Goal: Information Seeking & Learning: Learn about a topic

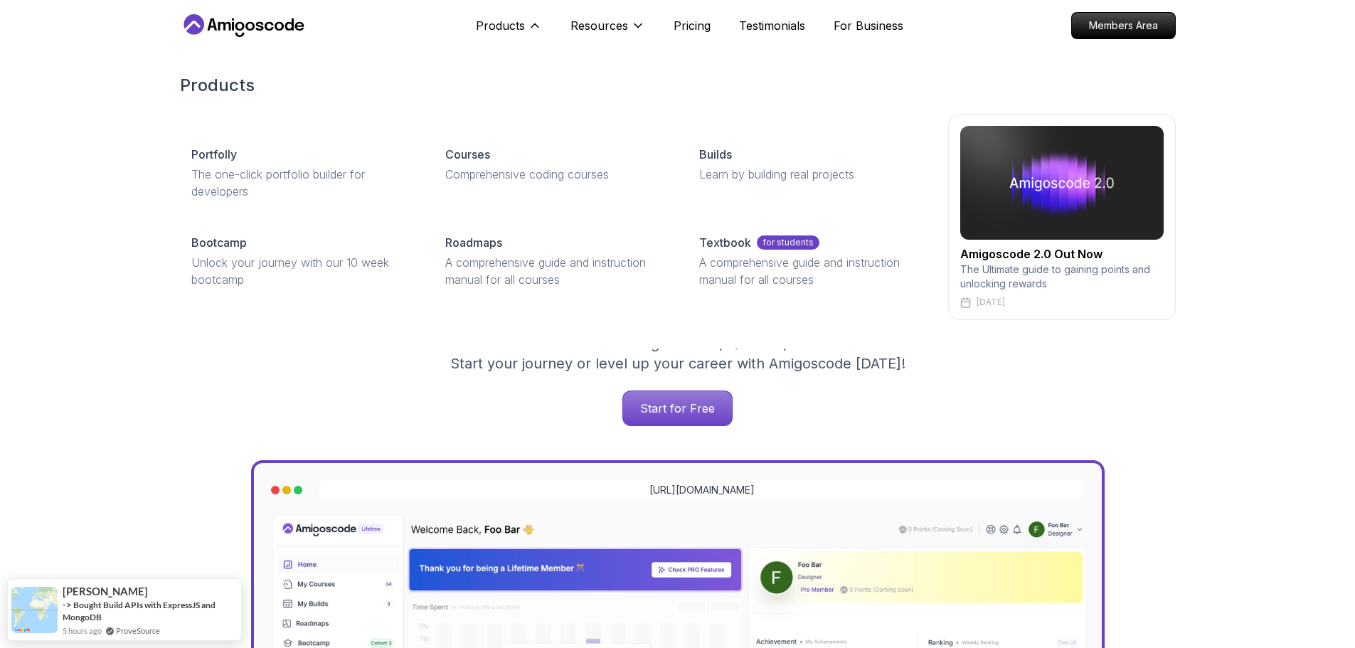
click at [470, 105] on div "Products Portfolly The one-click portfolio builder for developers Courses Compr…" at bounding box center [678, 197] width 996 height 303
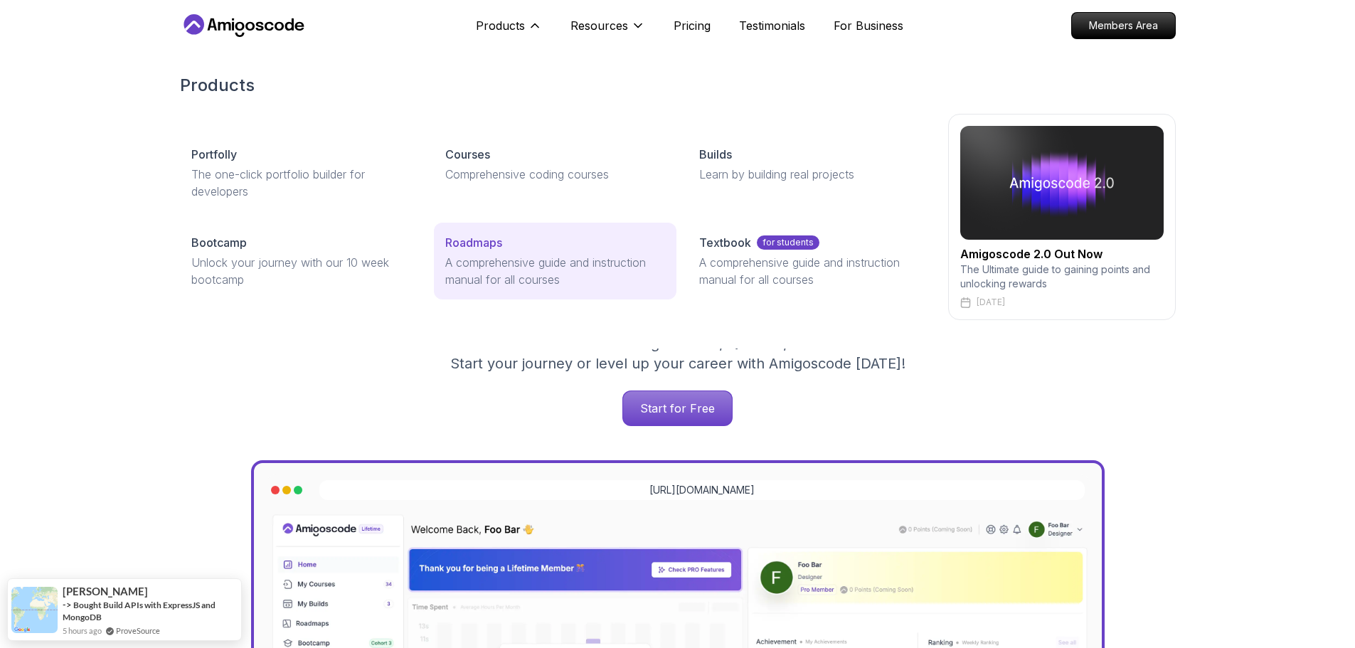
click at [486, 245] on p "Roadmaps" at bounding box center [473, 242] width 57 height 17
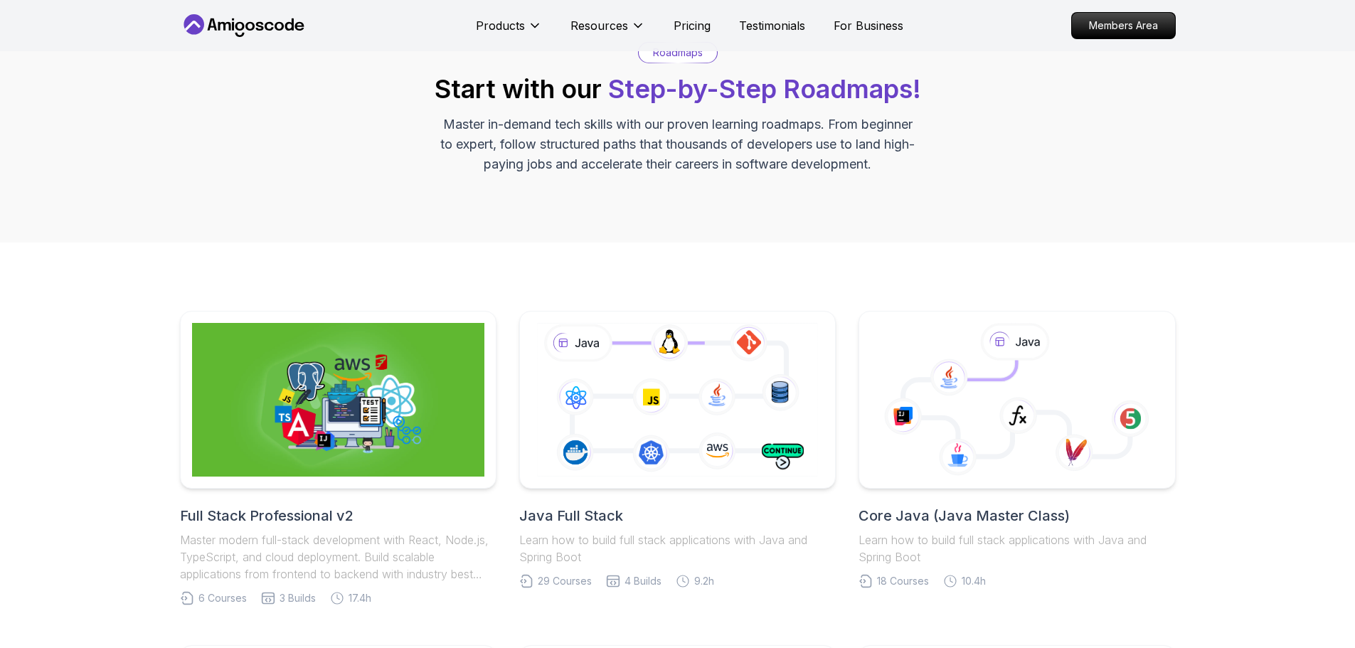
scroll to position [213, 0]
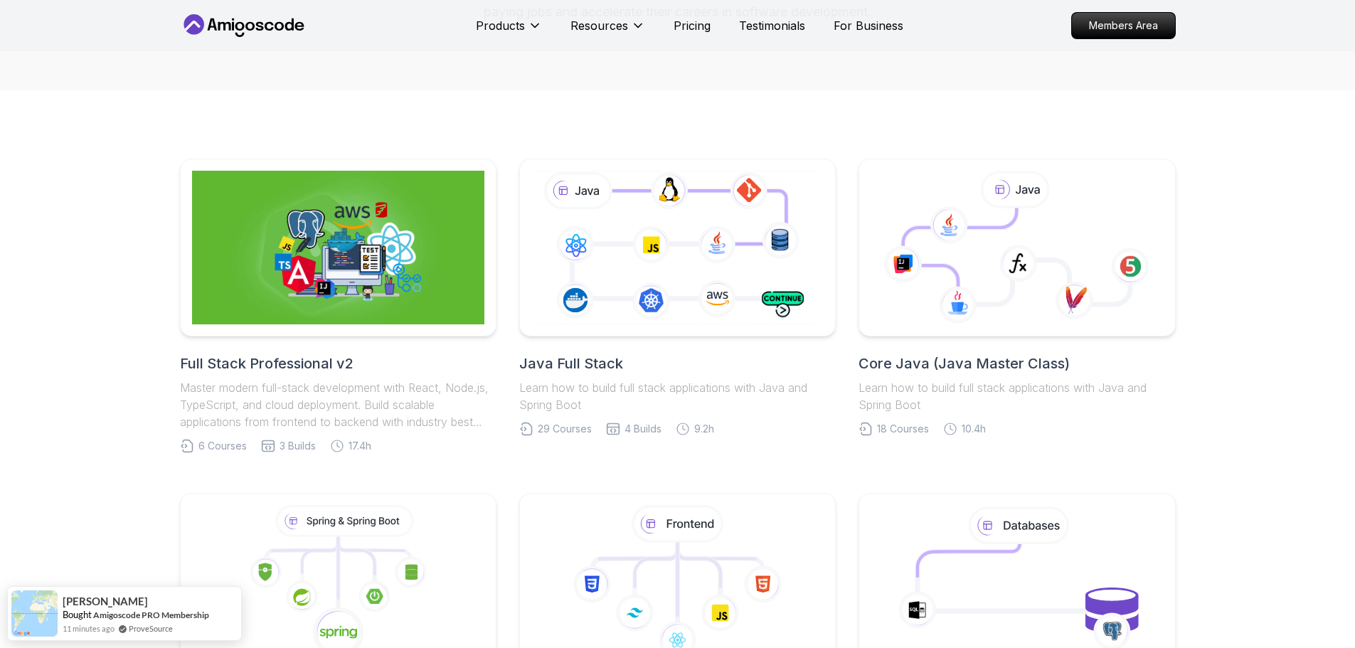
drag, startPoint x: 103, startPoint y: 221, endPoint x: 124, endPoint y: 245, distance: 32.3
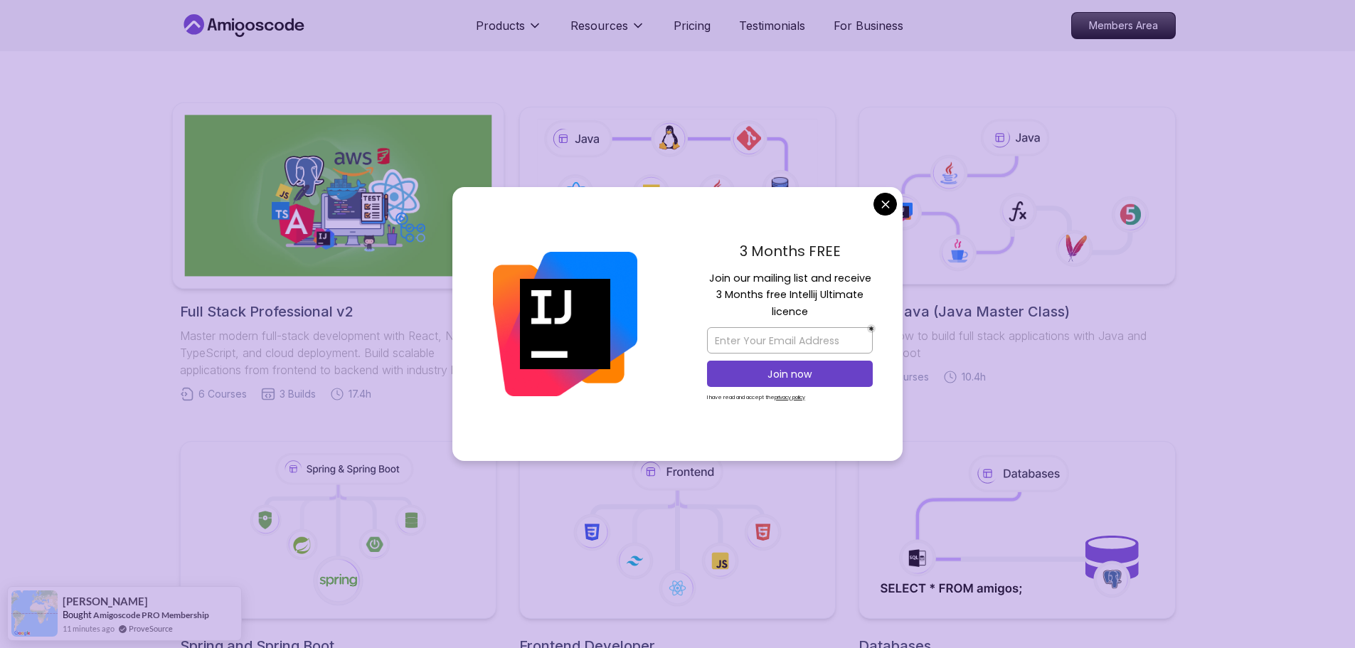
scroll to position [307, 0]
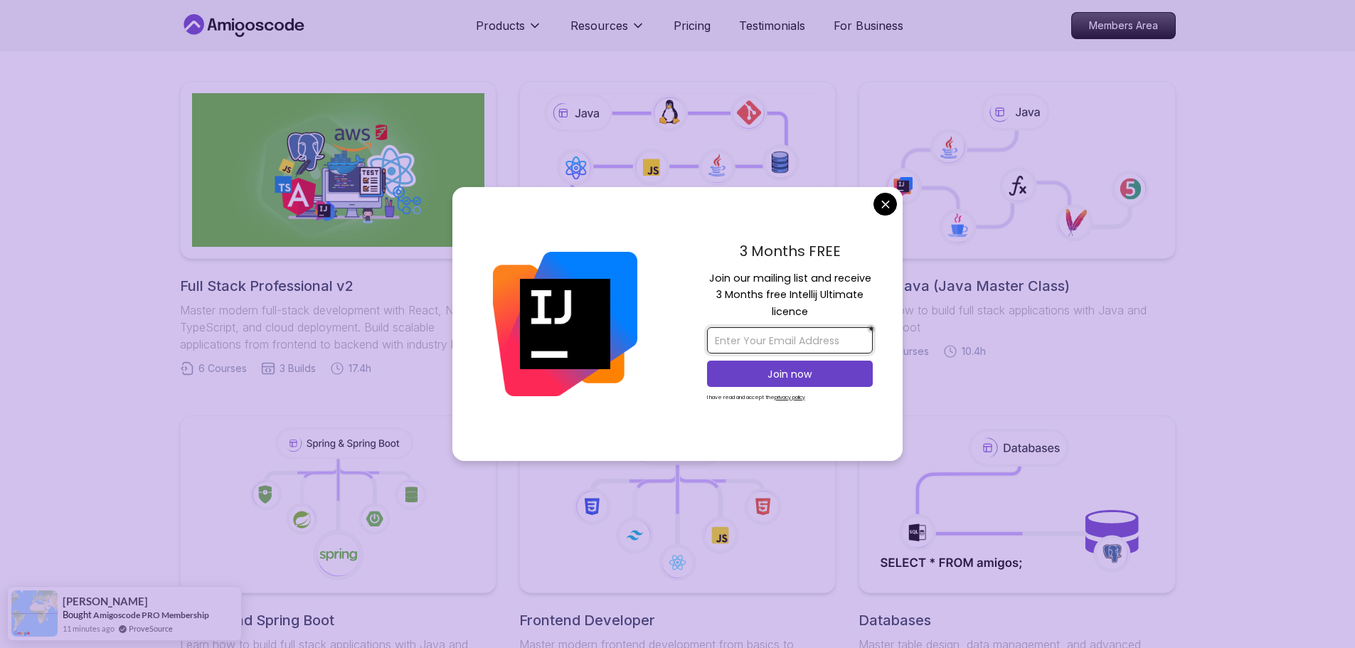
click at [789, 342] on input "email" at bounding box center [790, 340] width 166 height 26
click at [872, 327] on div at bounding box center [871, 328] width 9 height 9
click at [858, 329] on input "email" at bounding box center [790, 340] width 166 height 26
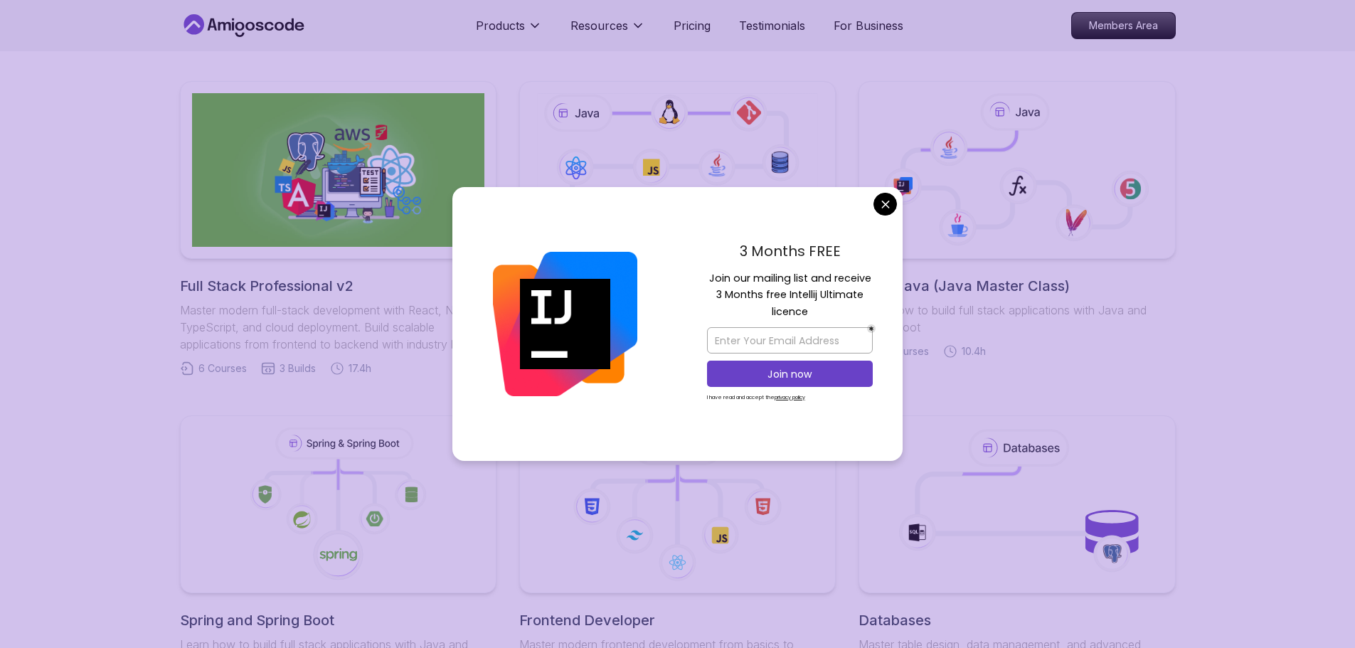
click at [882, 290] on div "3 Months FREE Join our mailing list and receive 3 Months free Intellij Ultimate…" at bounding box center [790, 324] width 226 height 275
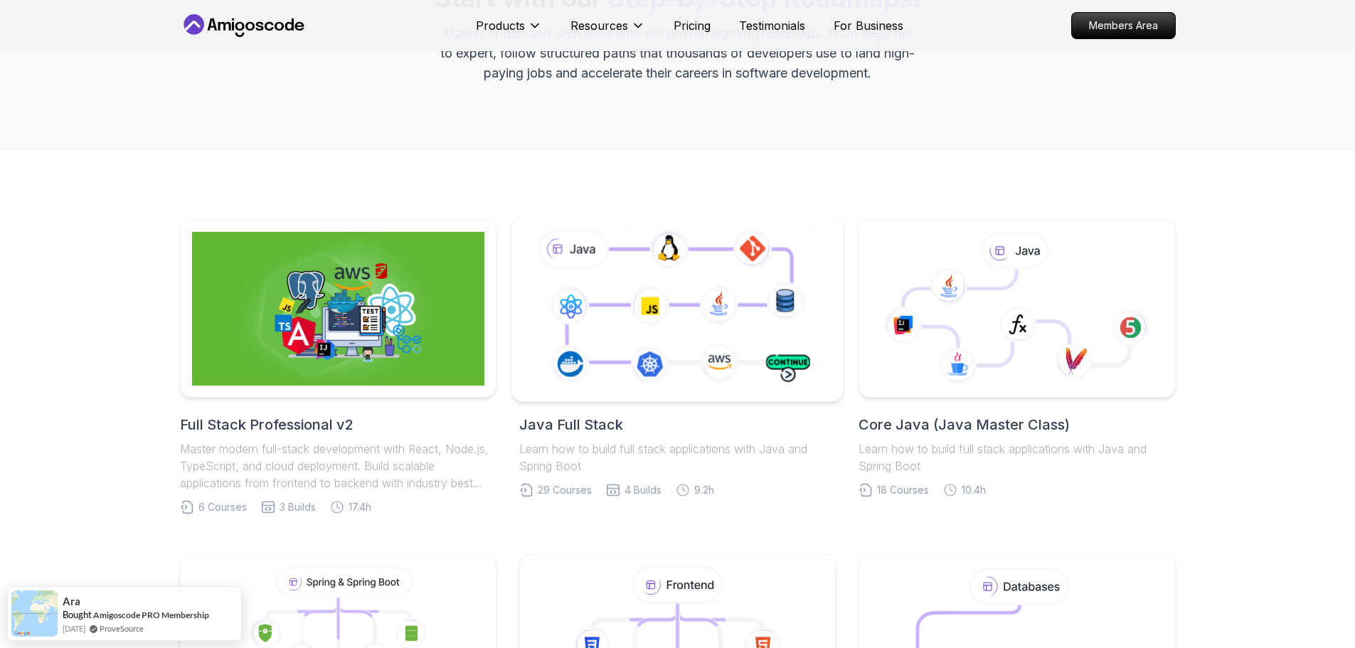
scroll to position [165, 0]
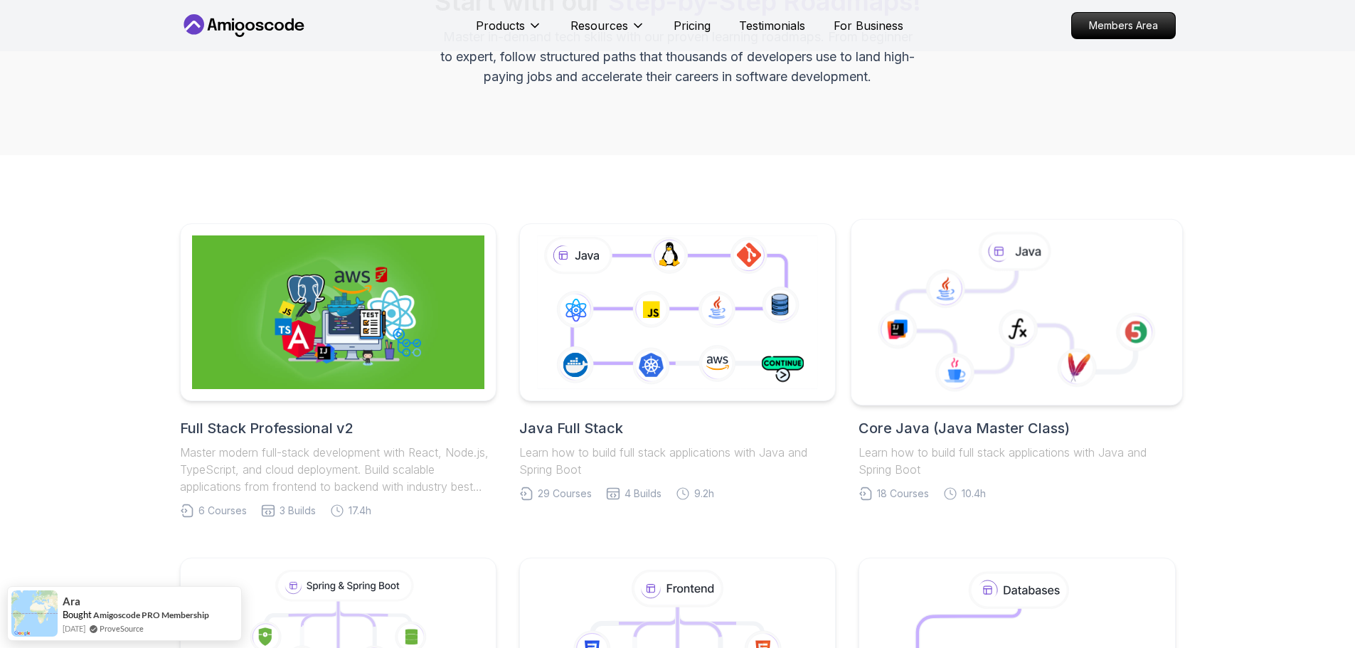
click at [921, 316] on icon at bounding box center [993, 321] width 191 height 101
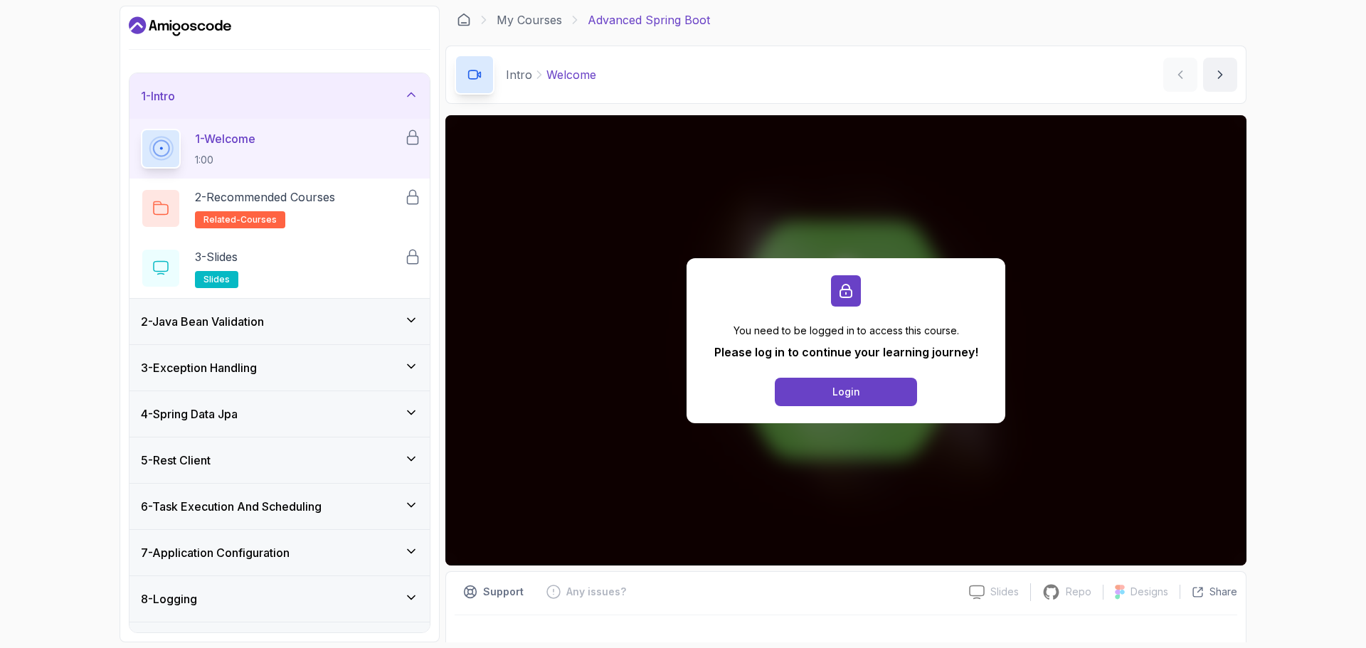
scroll to position [22, 0]
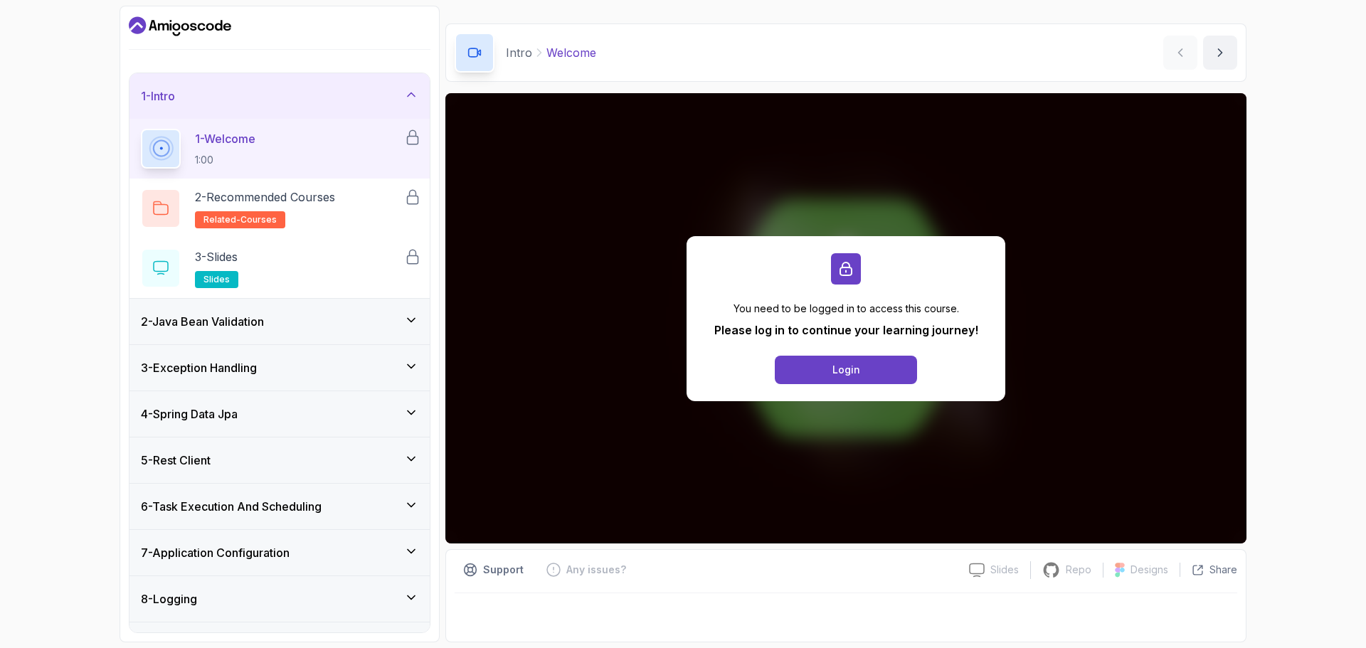
click at [252, 324] on h3 "2 - Java Bean Validation" at bounding box center [202, 321] width 123 height 17
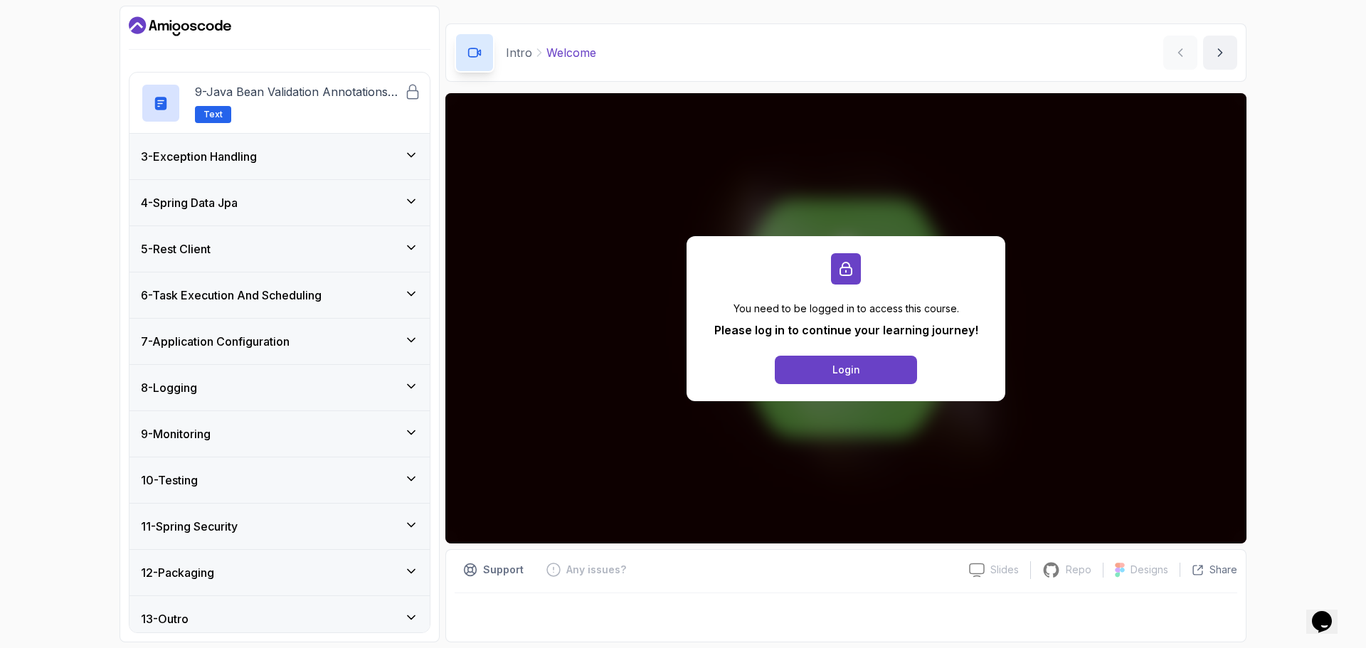
scroll to position [0, 0]
click at [257, 156] on h3 "3 - Exception Handling" at bounding box center [199, 156] width 116 height 17
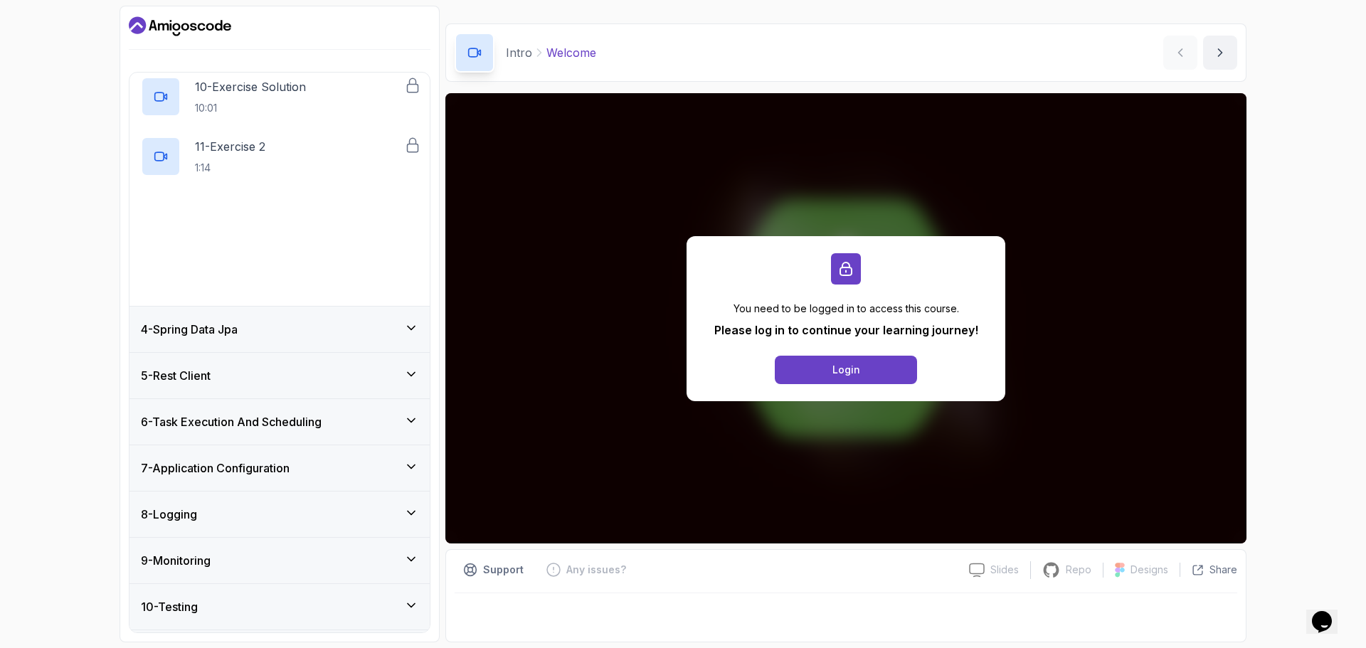
click at [294, 310] on div "4 - Spring Data Jpa" at bounding box center [279, 330] width 300 height 46
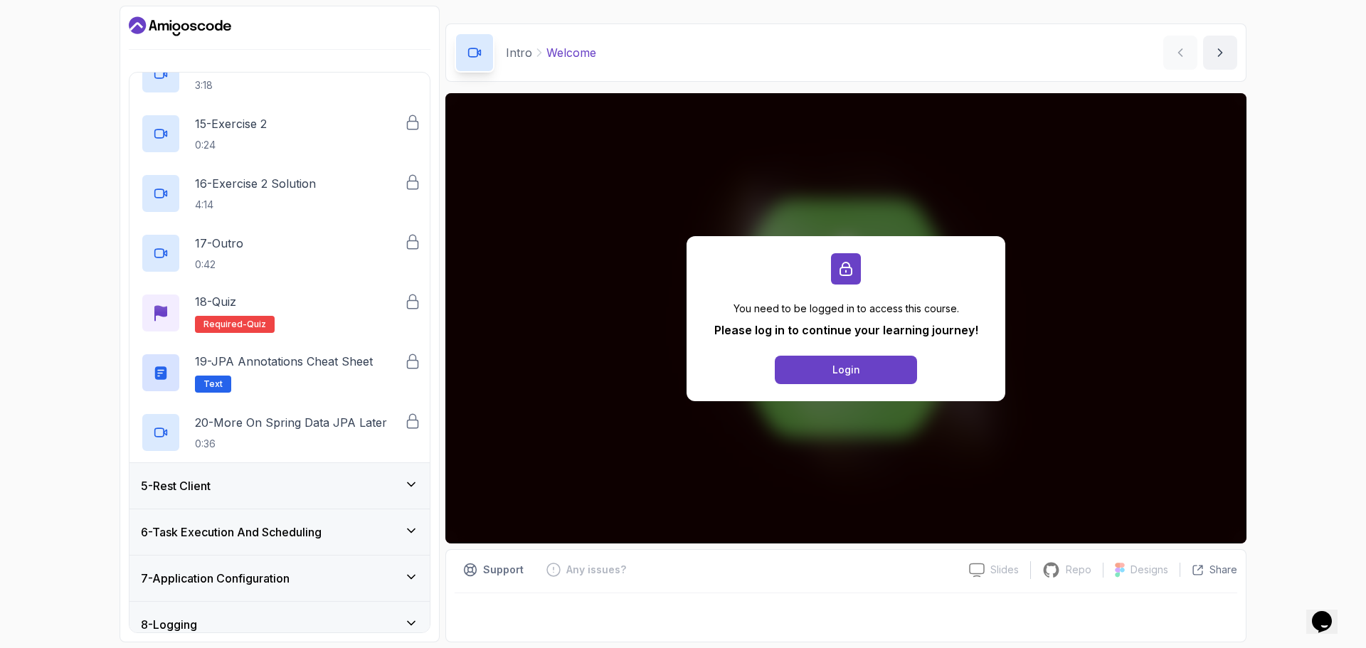
scroll to position [1037, 0]
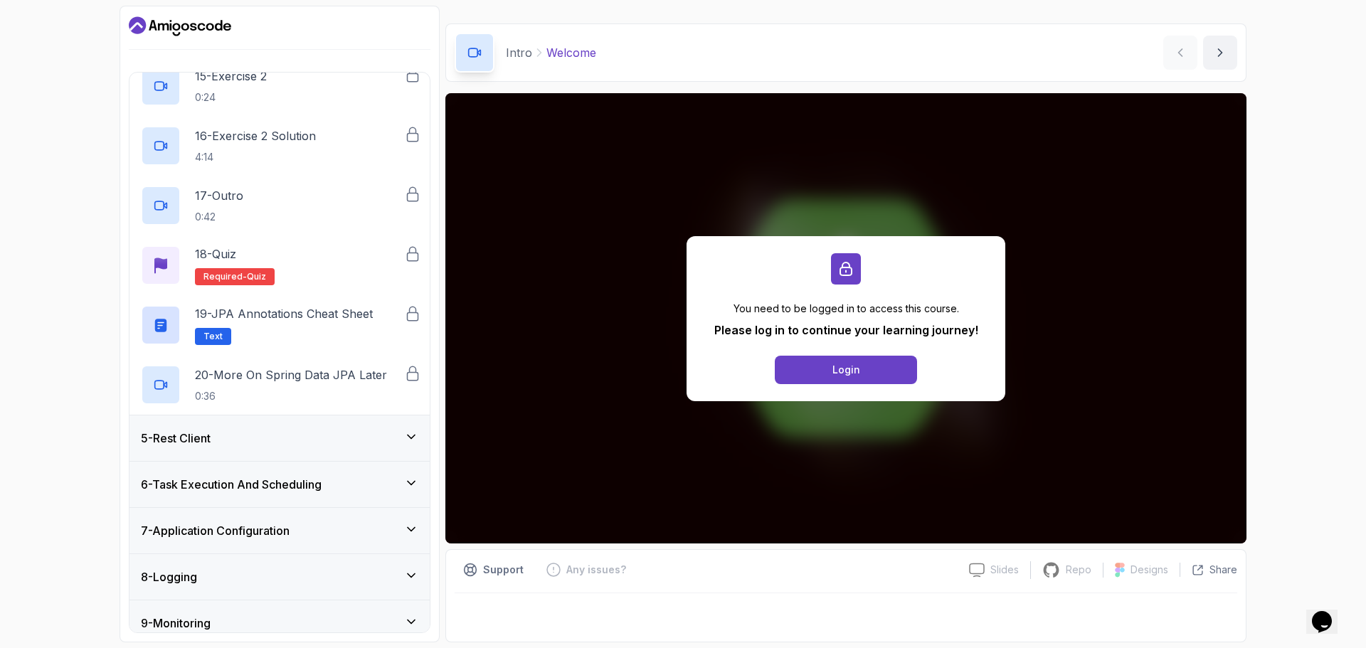
click at [304, 435] on div "5 - Rest Client" at bounding box center [279, 438] width 277 height 17
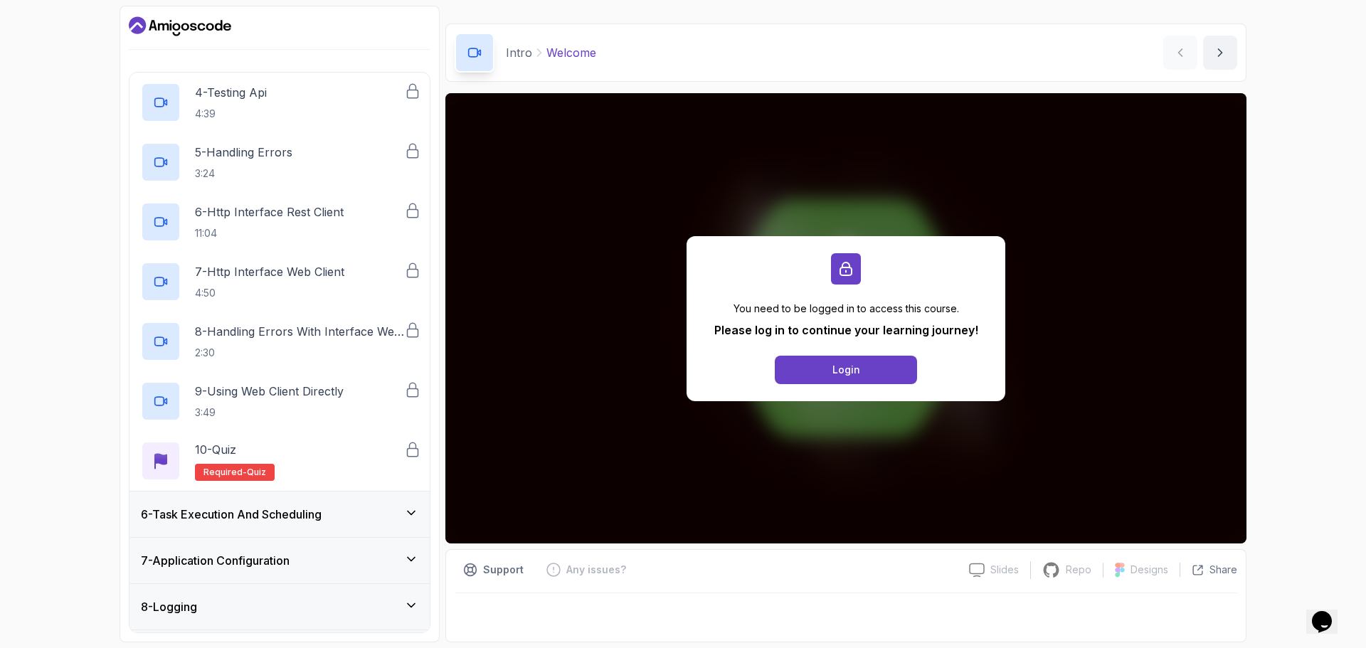
scroll to position [468, 0]
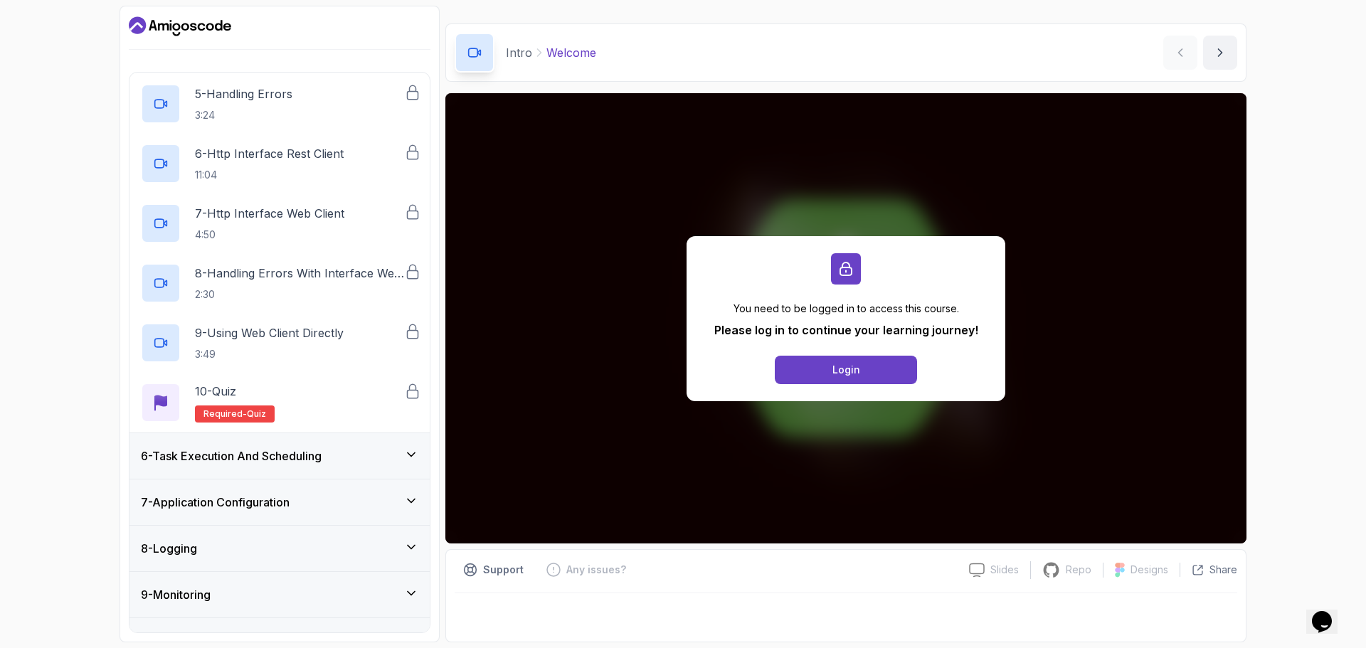
click at [322, 454] on h3 "6 - Task Execution And Scheduling" at bounding box center [231, 456] width 181 height 17
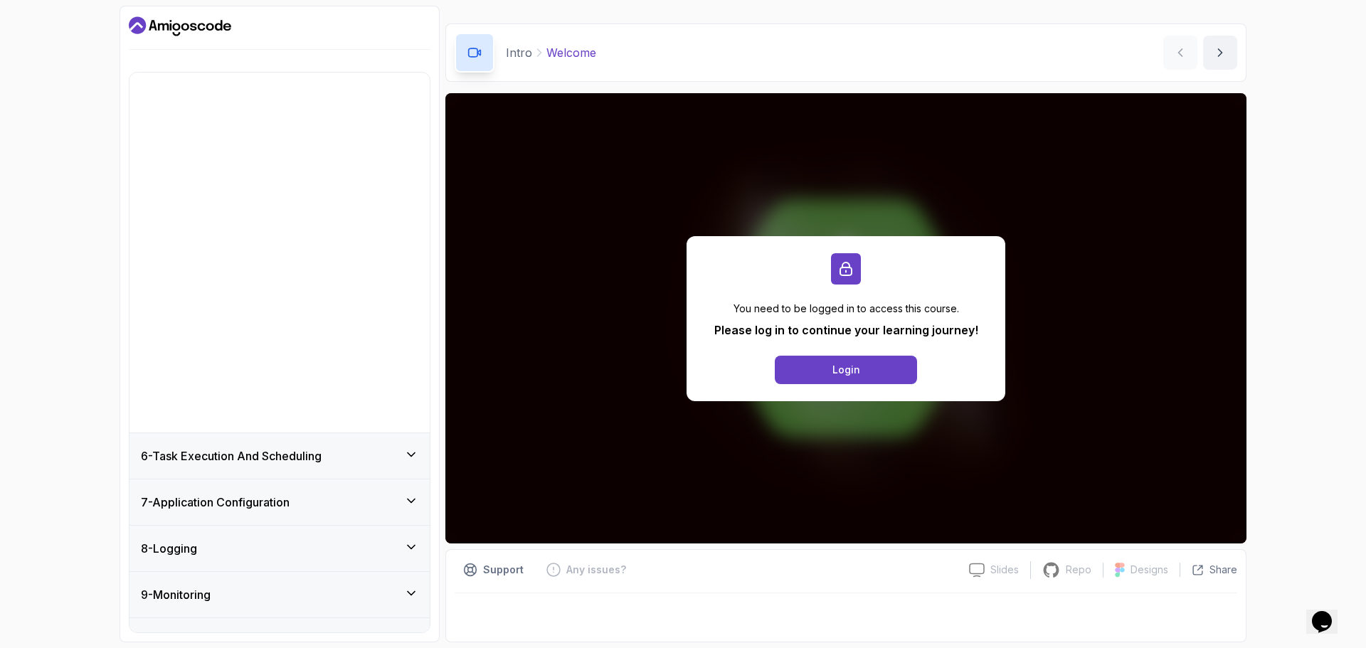
scroll to position [41, 0]
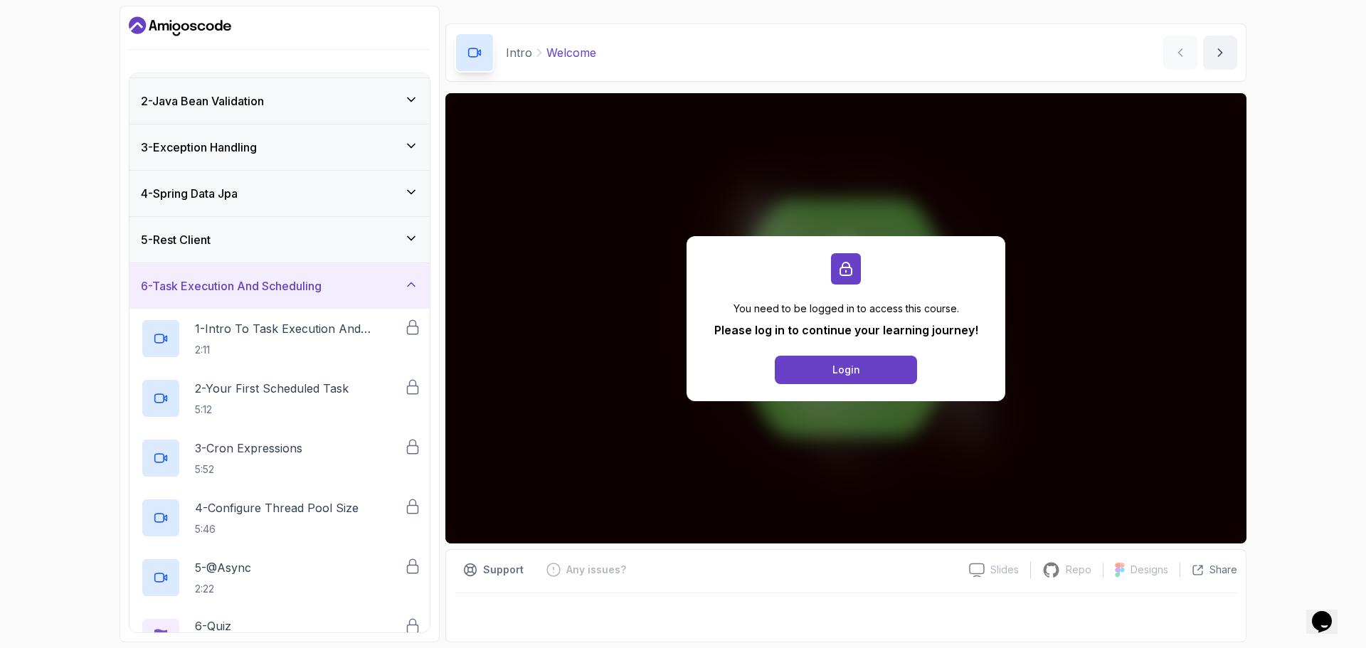
click at [411, 289] on icon at bounding box center [411, 284] width 14 height 14
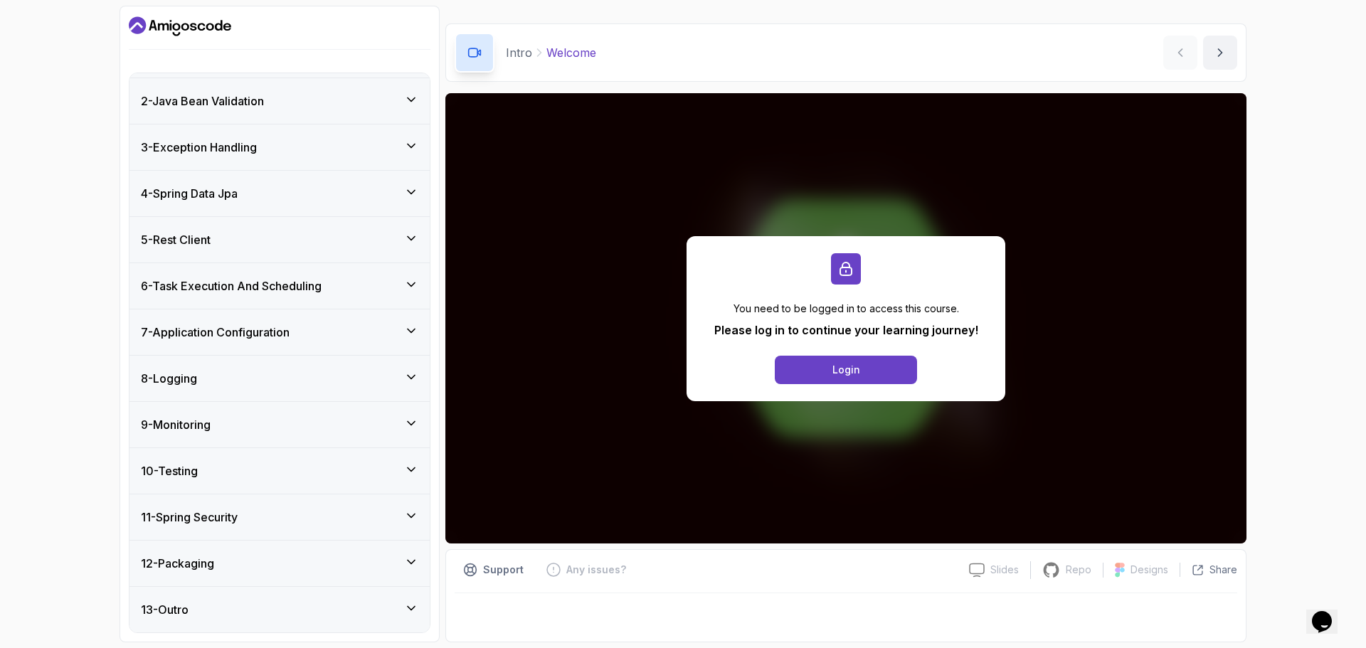
click at [376, 297] on div "6 - Task Execution And Scheduling" at bounding box center [279, 286] width 300 height 46
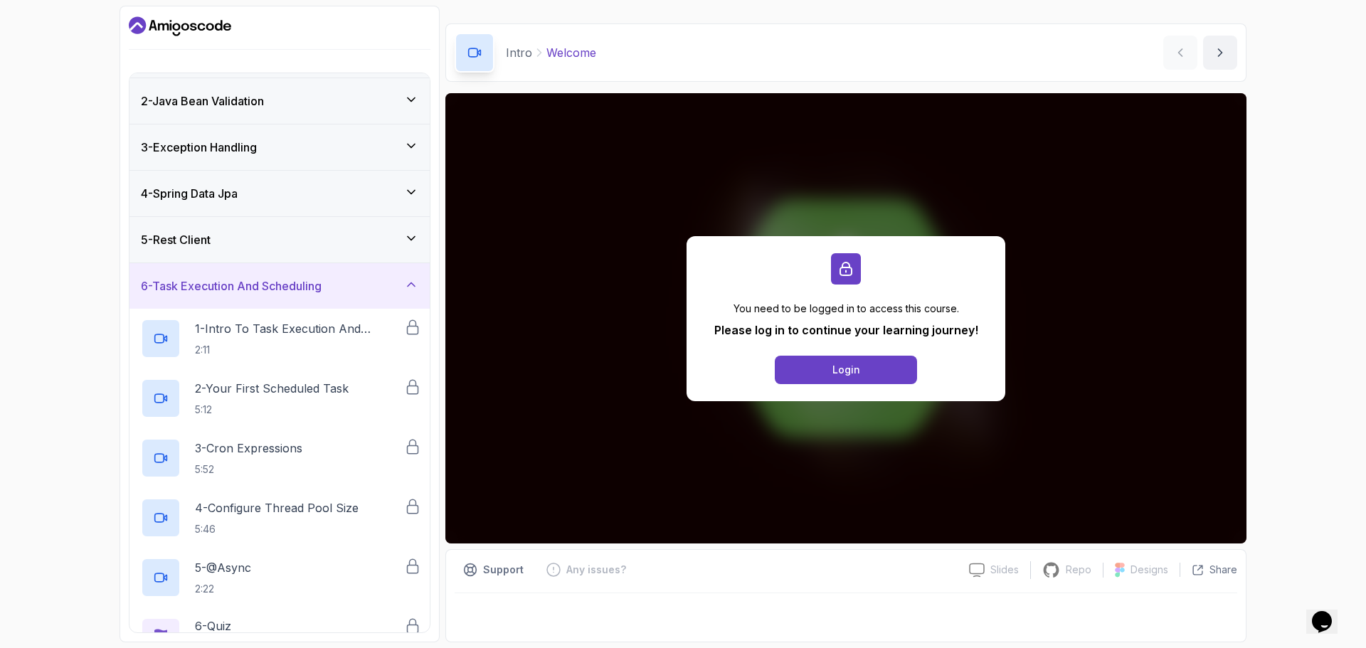
click at [344, 259] on div "5 - Rest Client" at bounding box center [279, 240] width 300 height 46
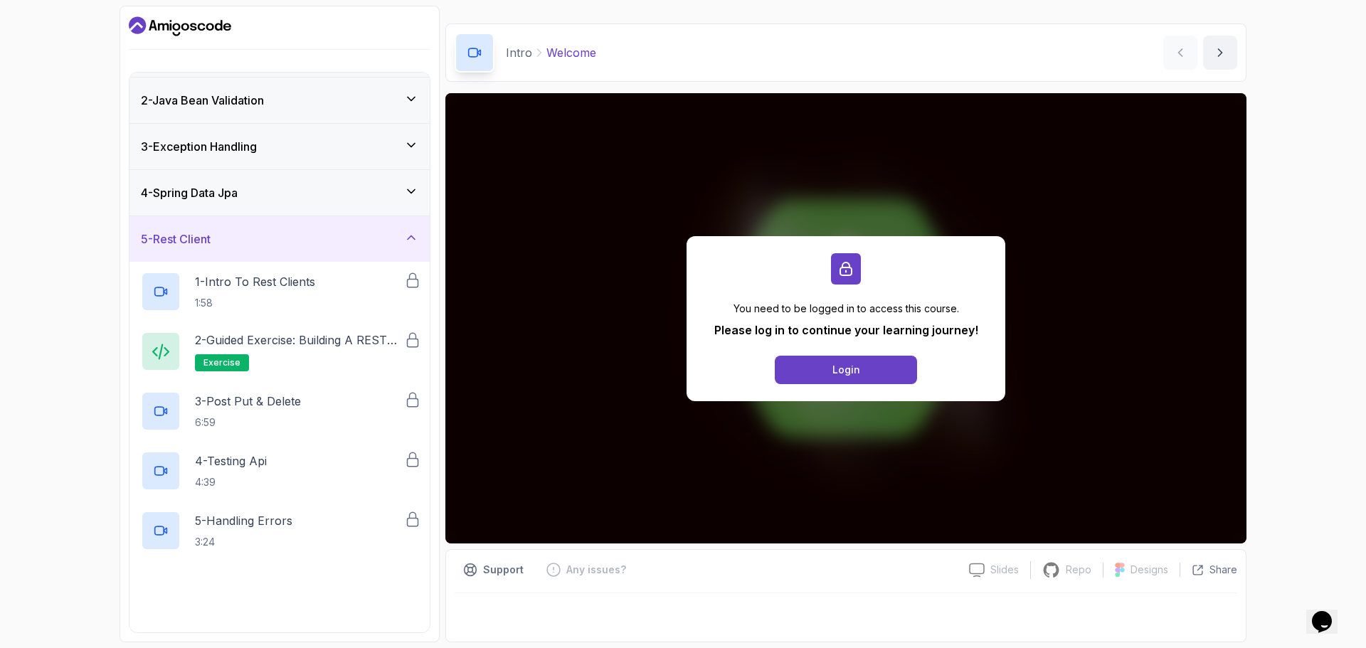
click at [334, 241] on div "5 - Rest Client" at bounding box center [279, 239] width 277 height 17
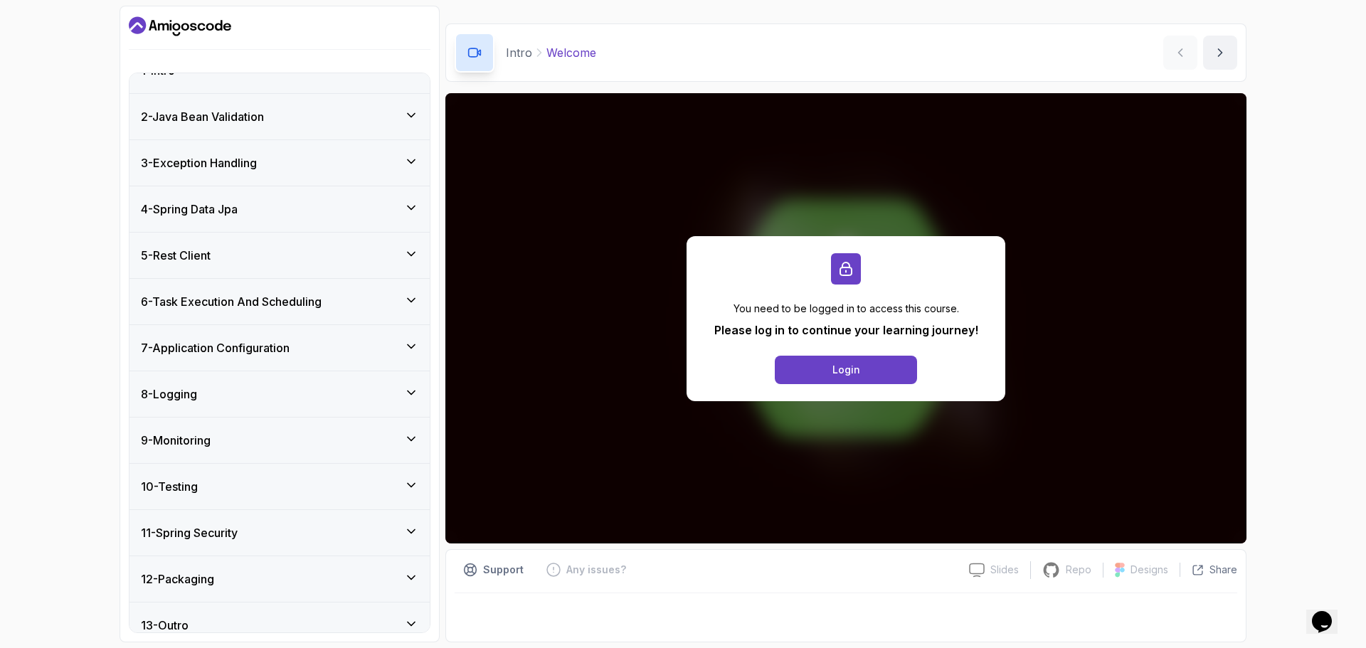
scroll to position [0, 0]
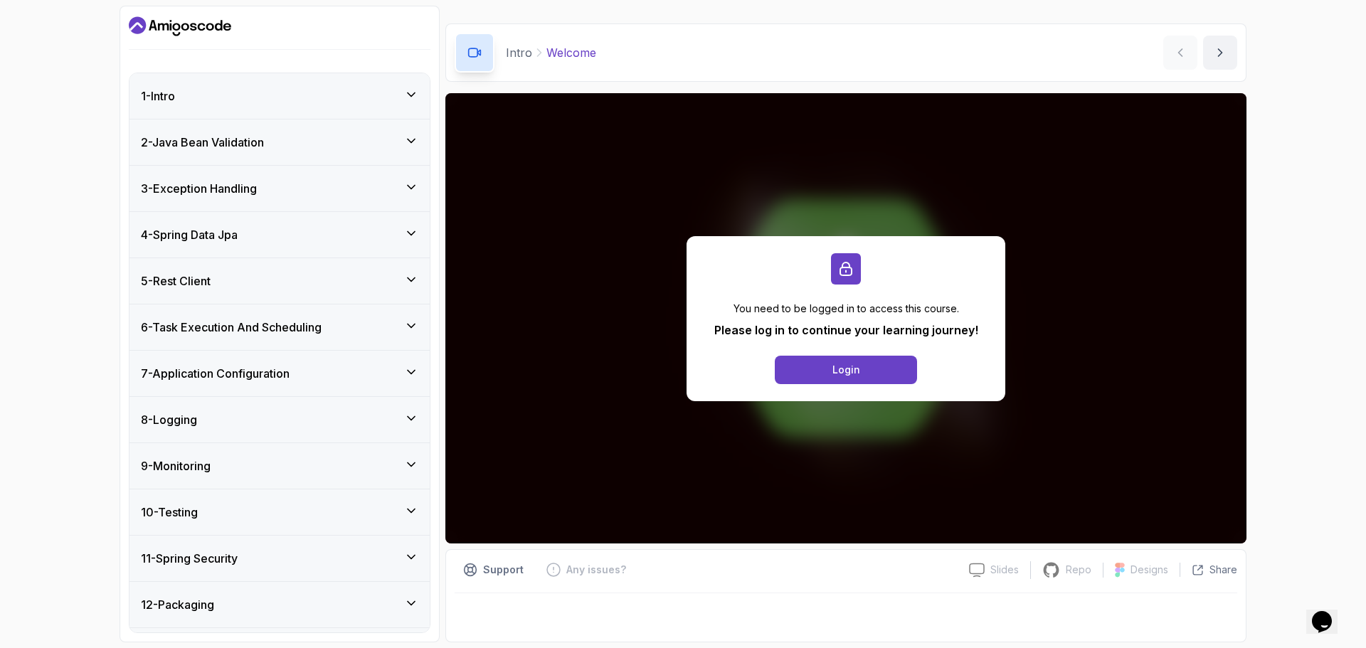
click at [292, 85] on div "1 - Intro" at bounding box center [279, 96] width 300 height 46
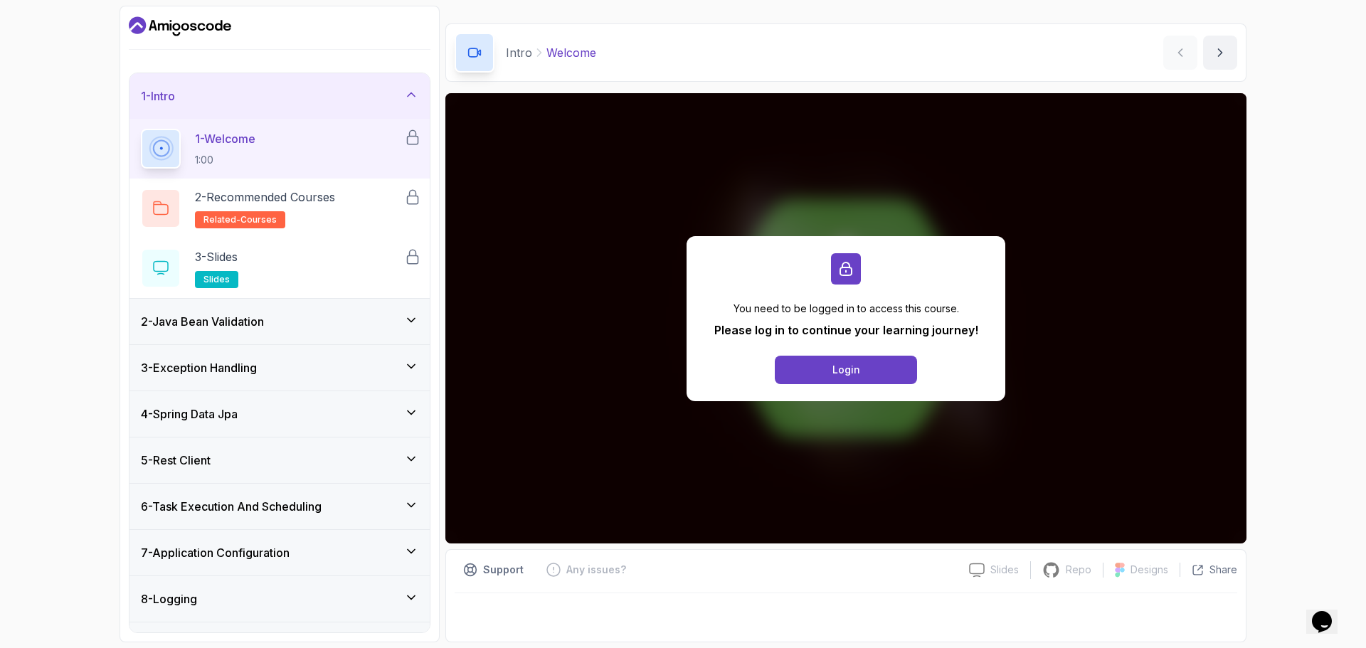
click at [300, 95] on div "1 - Intro" at bounding box center [279, 96] width 277 height 17
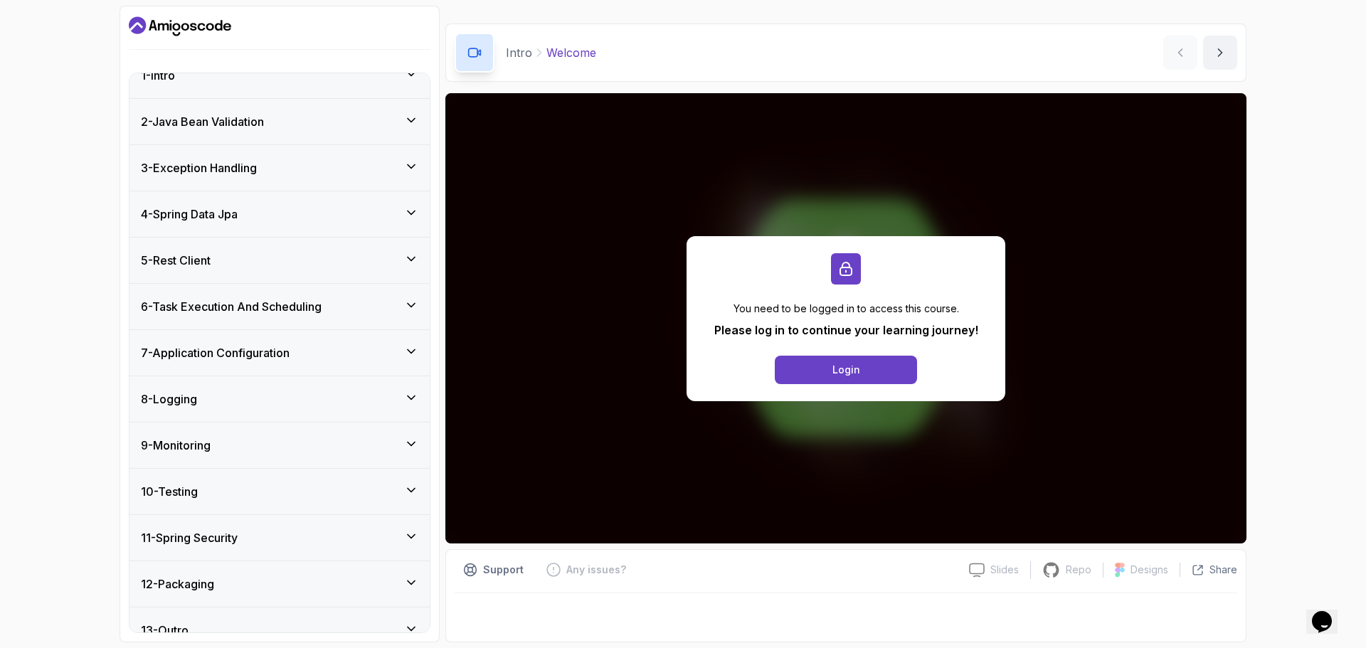
scroll to position [41, 0]
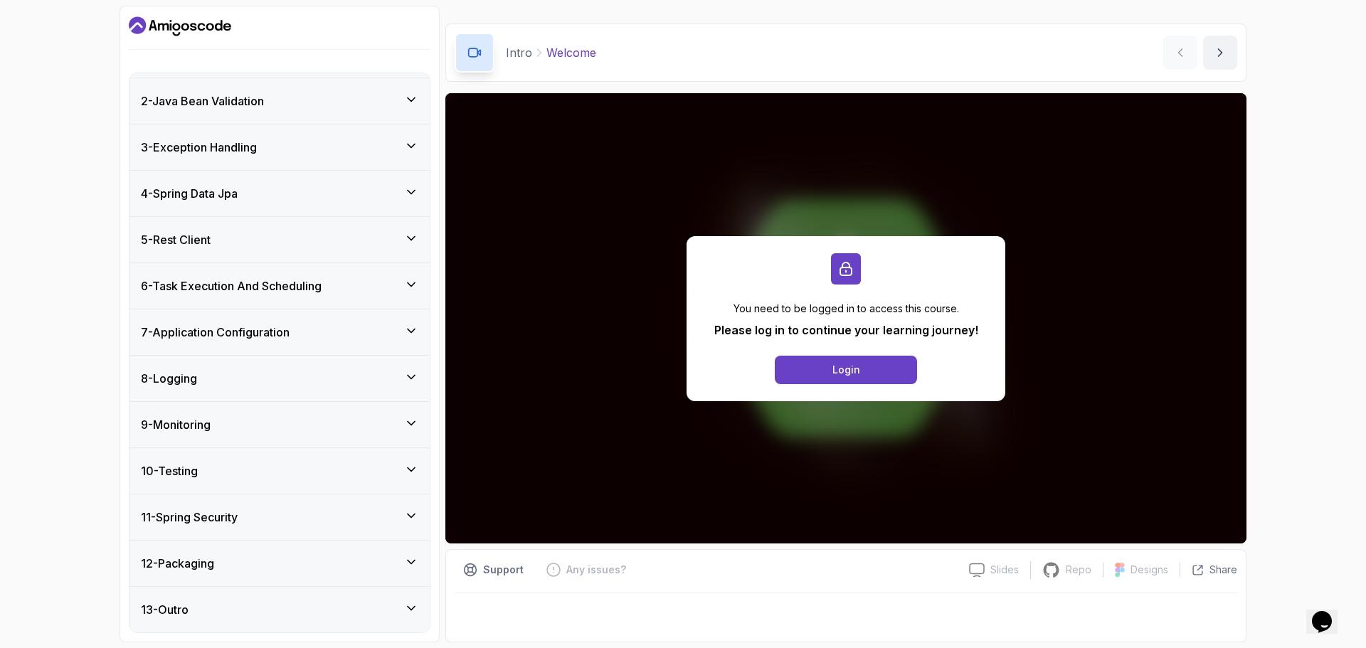
click at [222, 324] on h3 "7 - Application Configuration" at bounding box center [215, 332] width 149 height 17
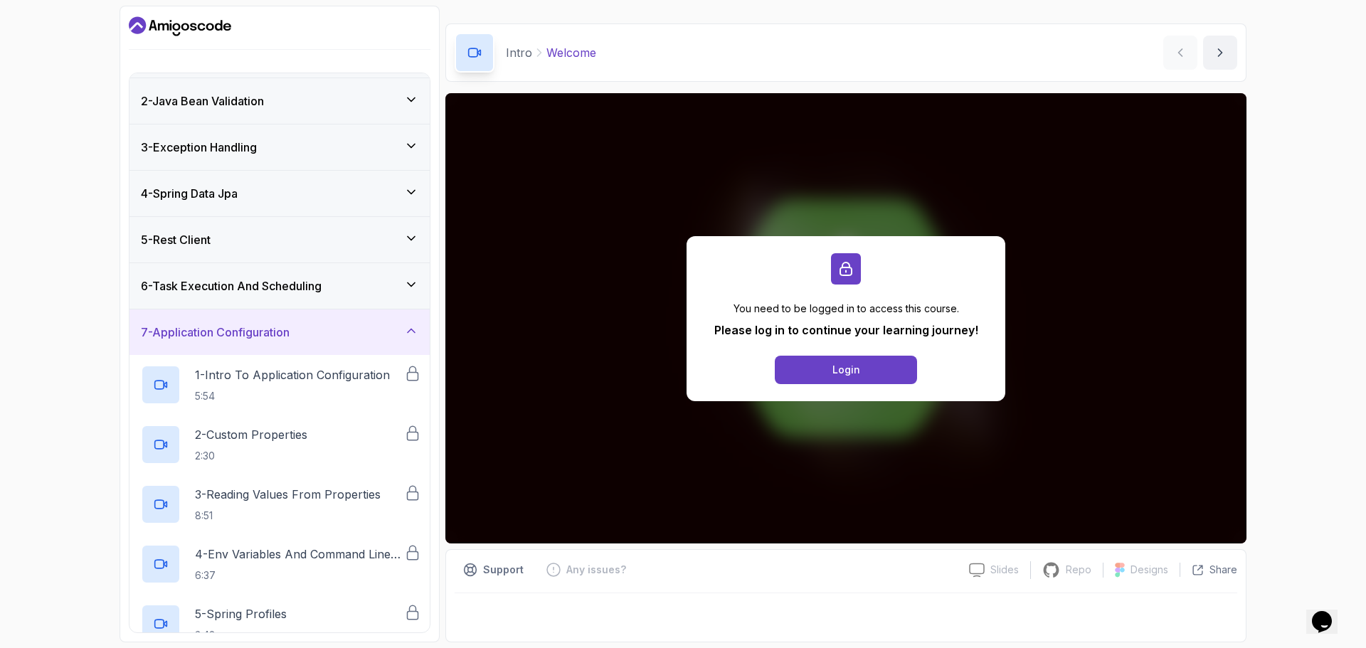
click at [238, 290] on h3 "6 - Task Execution And Scheduling" at bounding box center [231, 285] width 181 height 17
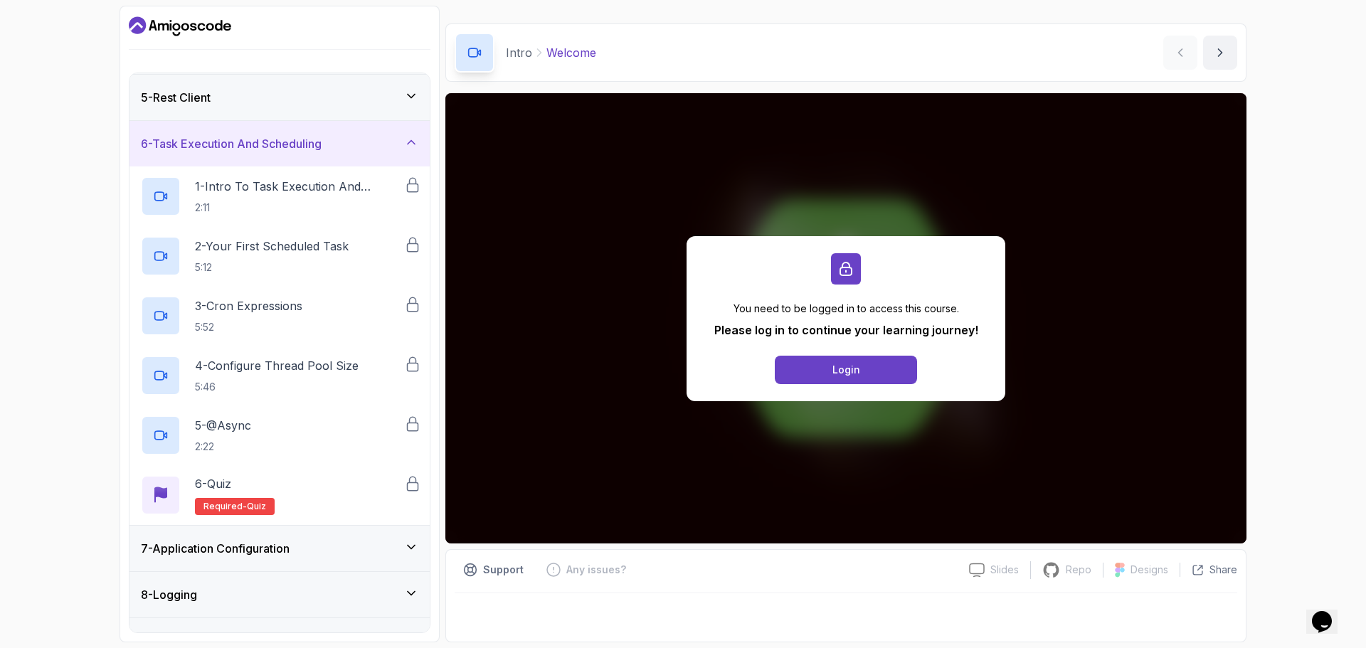
scroll to position [400, 0]
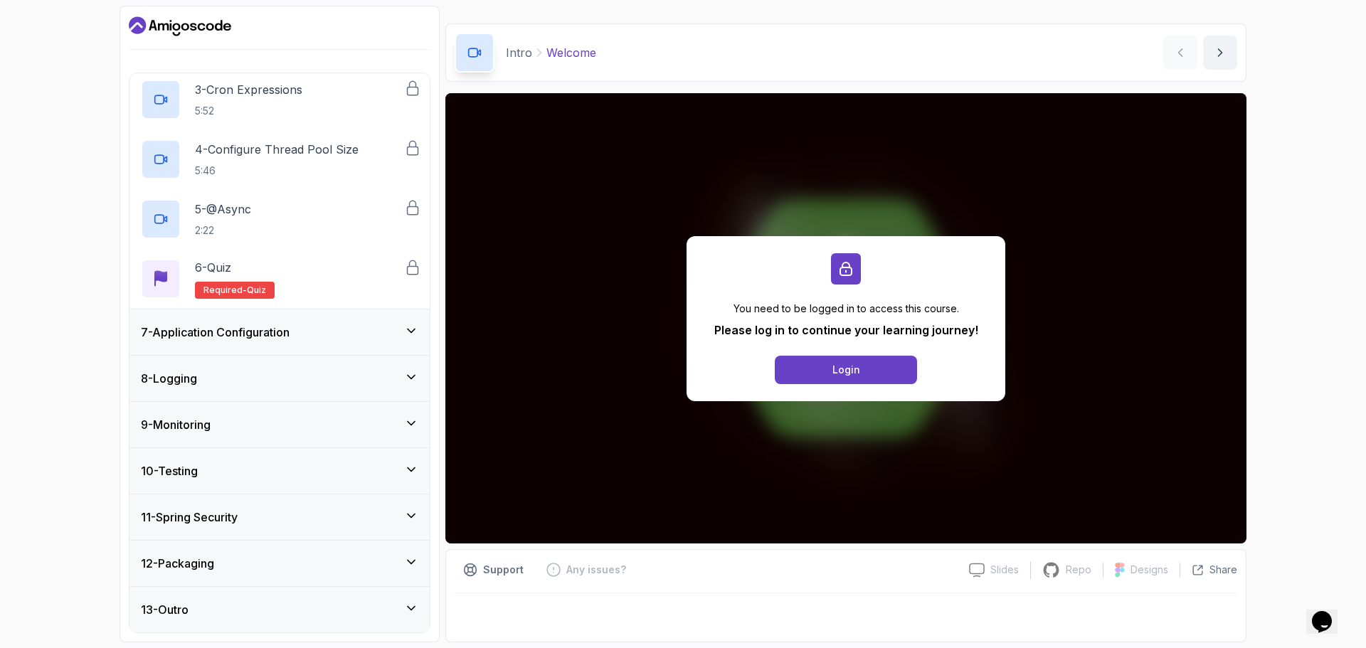
click at [255, 310] on div "7 - Application Configuration" at bounding box center [279, 332] width 300 height 46
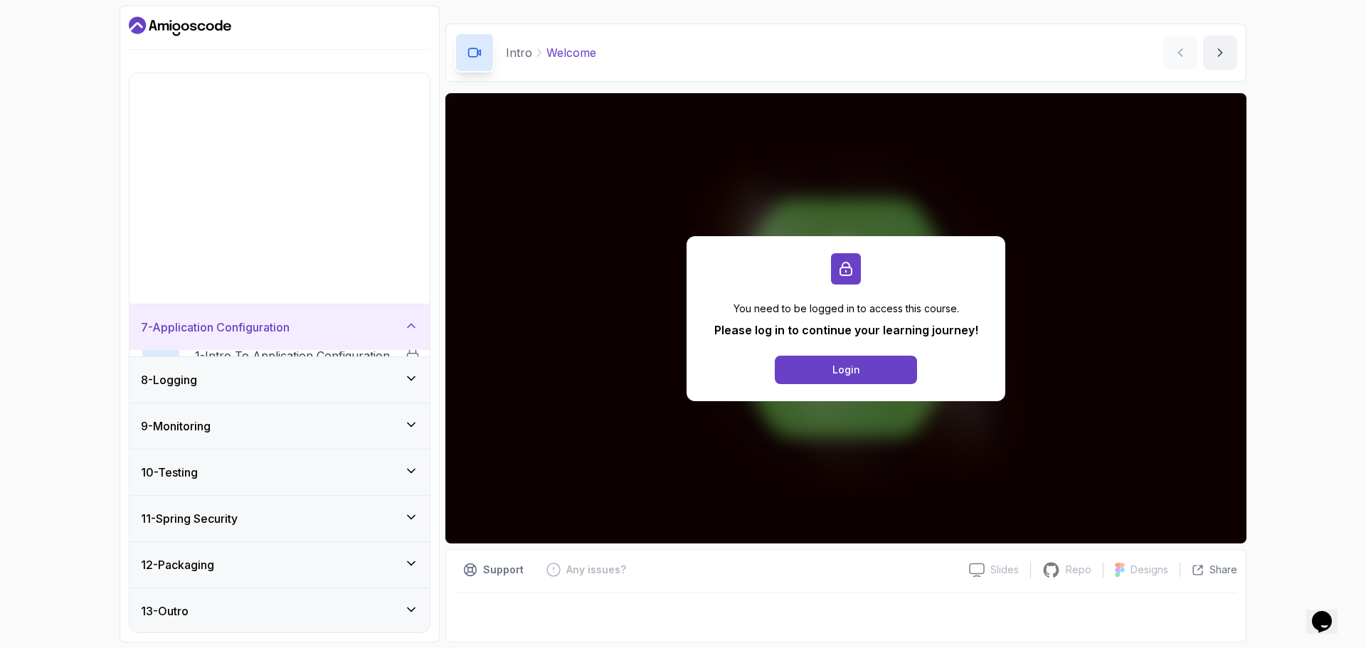
scroll to position [41, 0]
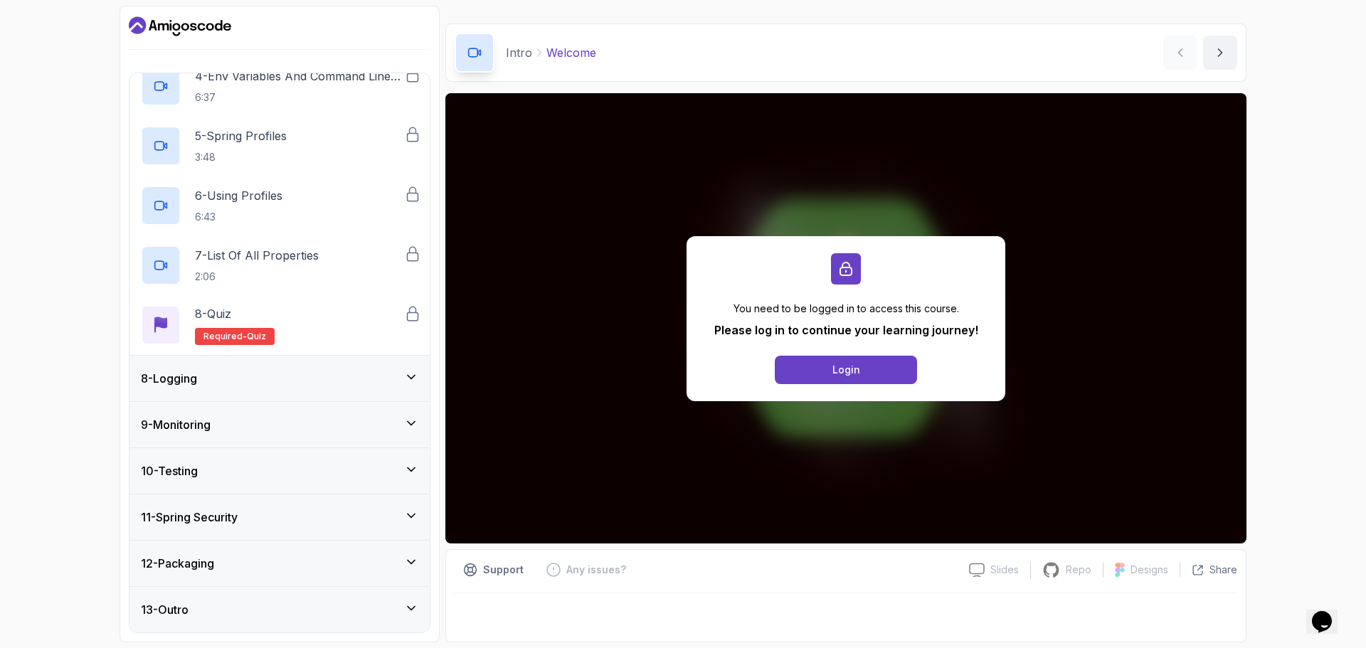
click at [265, 368] on div "8 - Logging" at bounding box center [279, 379] width 300 height 46
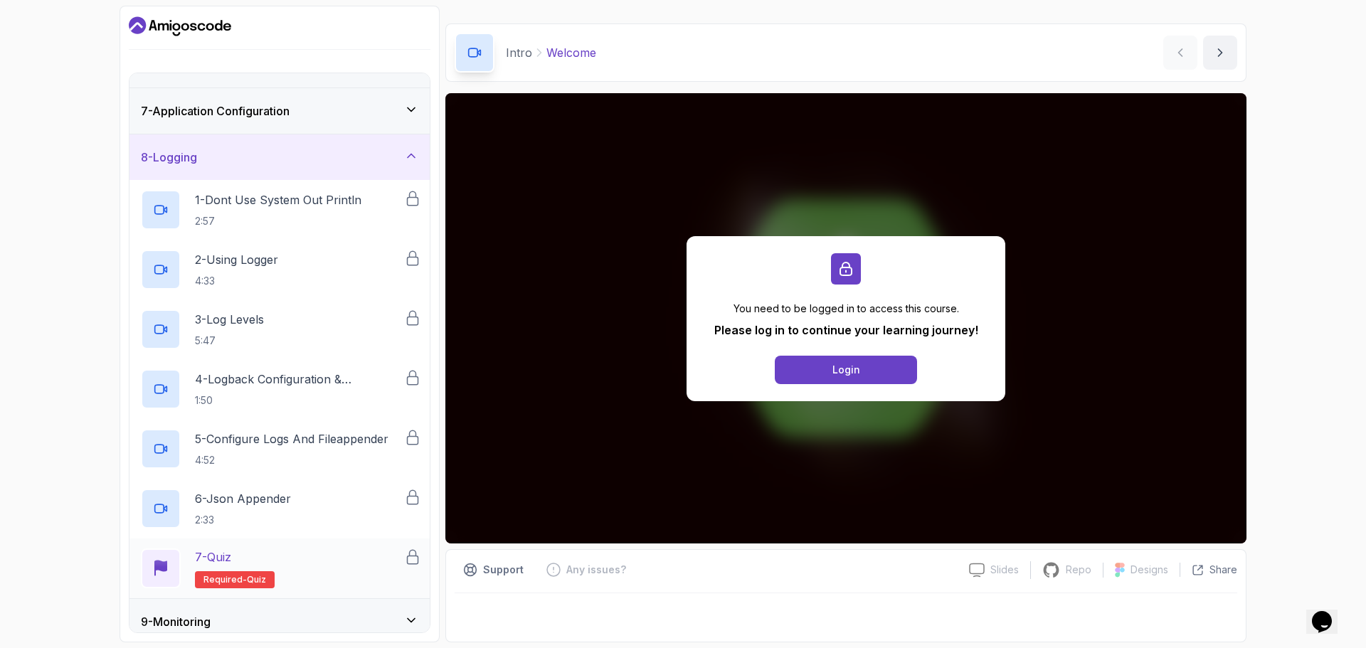
scroll to position [460, 0]
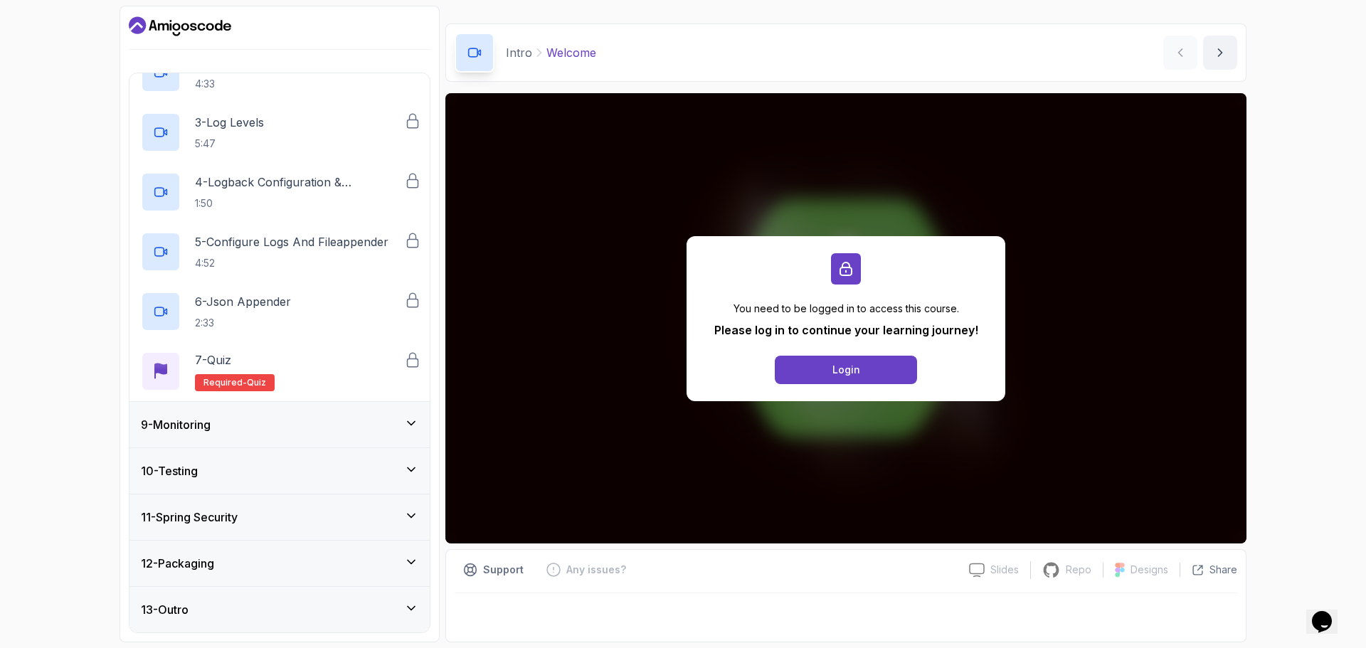
click at [315, 430] on div "9 - Monitoring" at bounding box center [279, 424] width 277 height 17
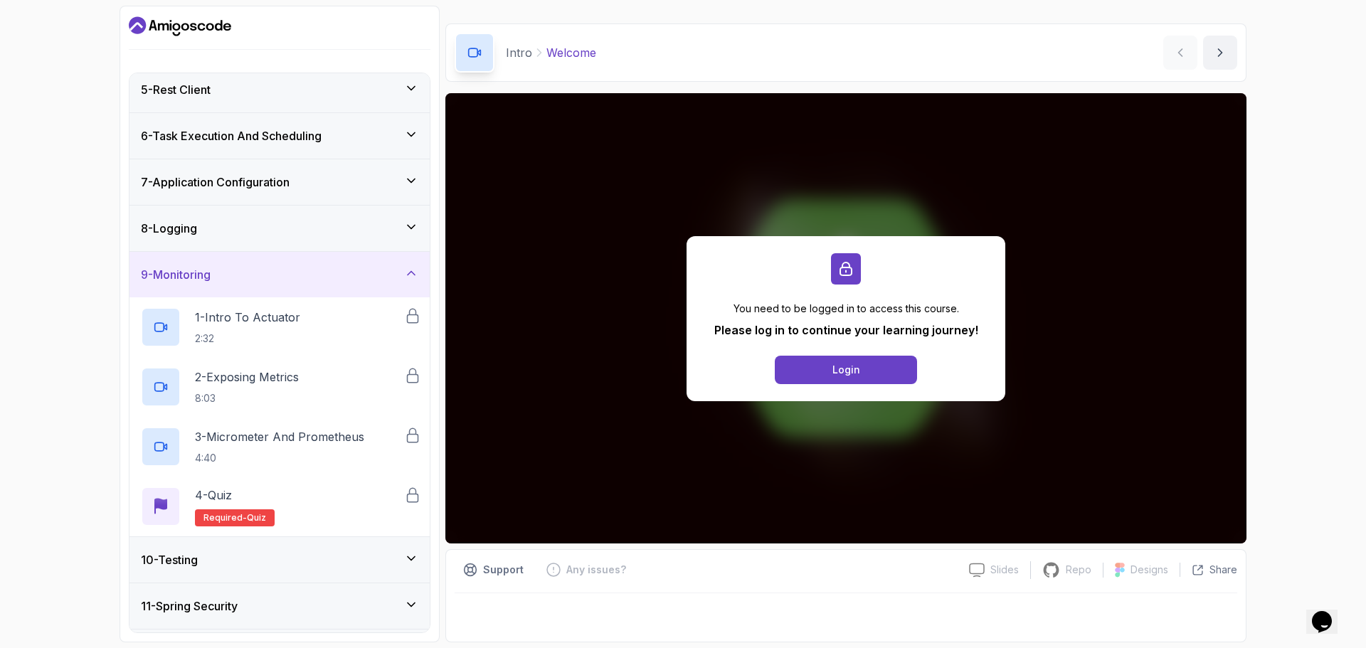
scroll to position [280, 0]
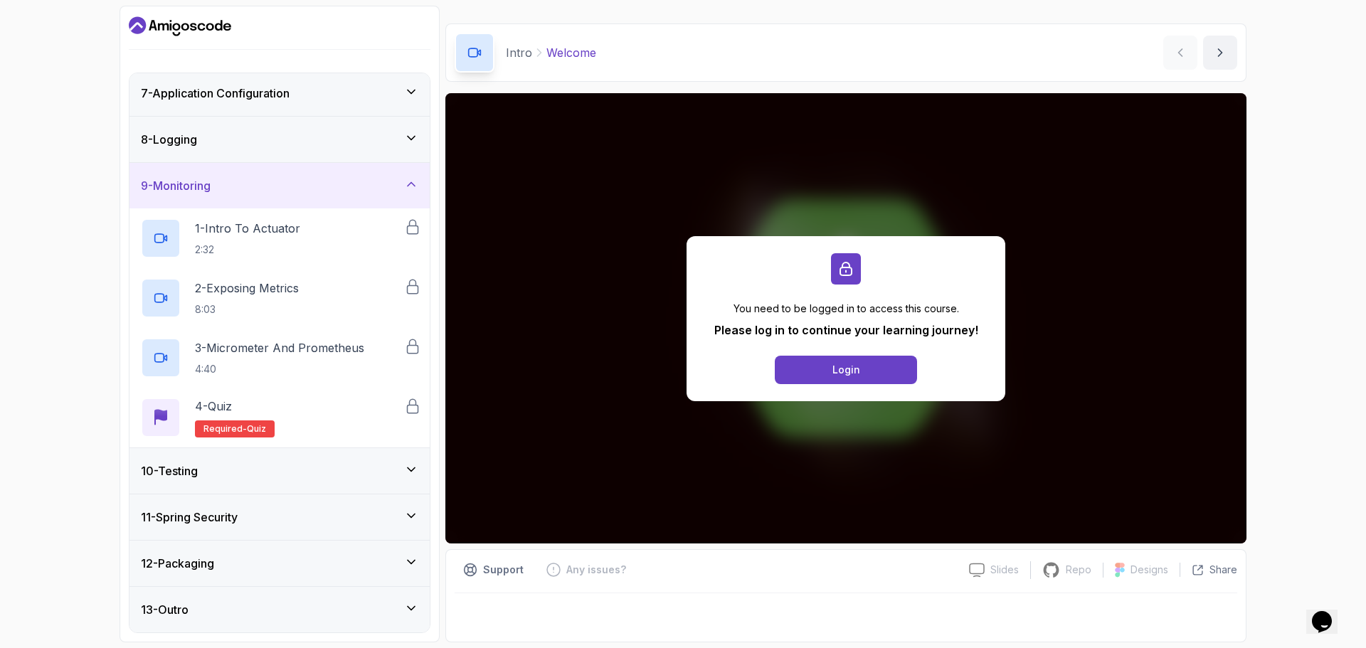
click at [314, 463] on div "10 - Testing" at bounding box center [279, 470] width 277 height 17
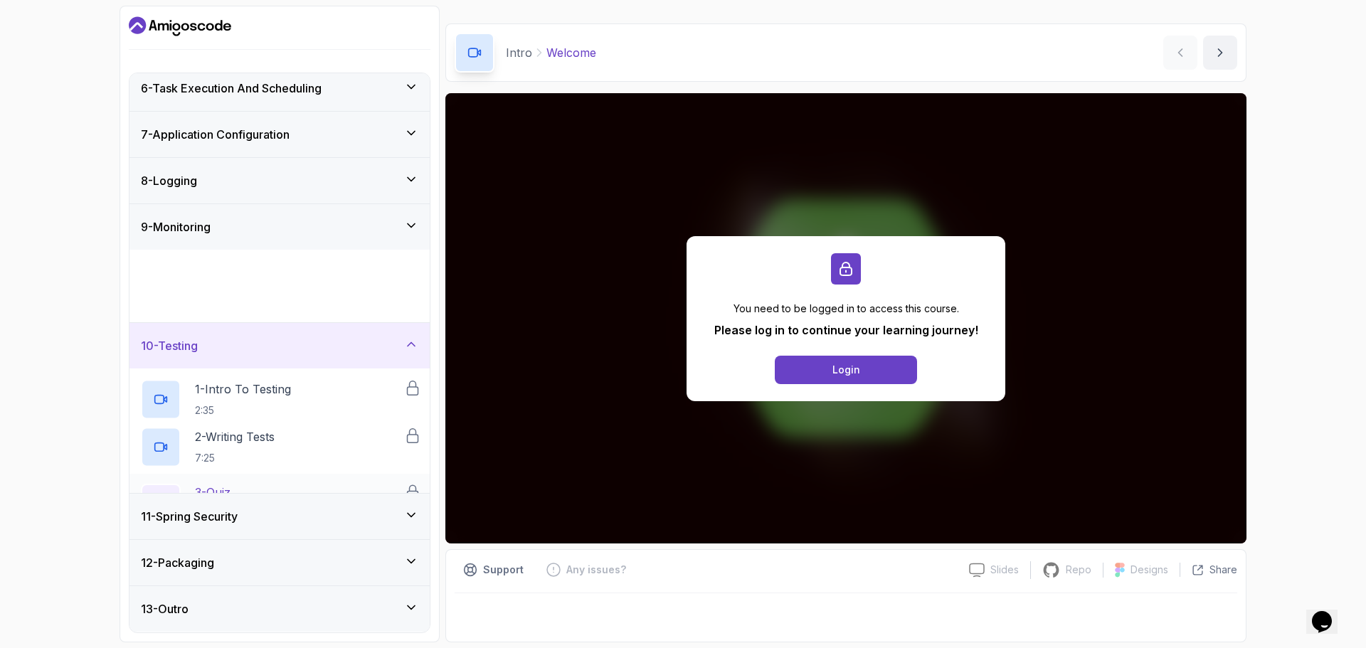
scroll to position [221, 0]
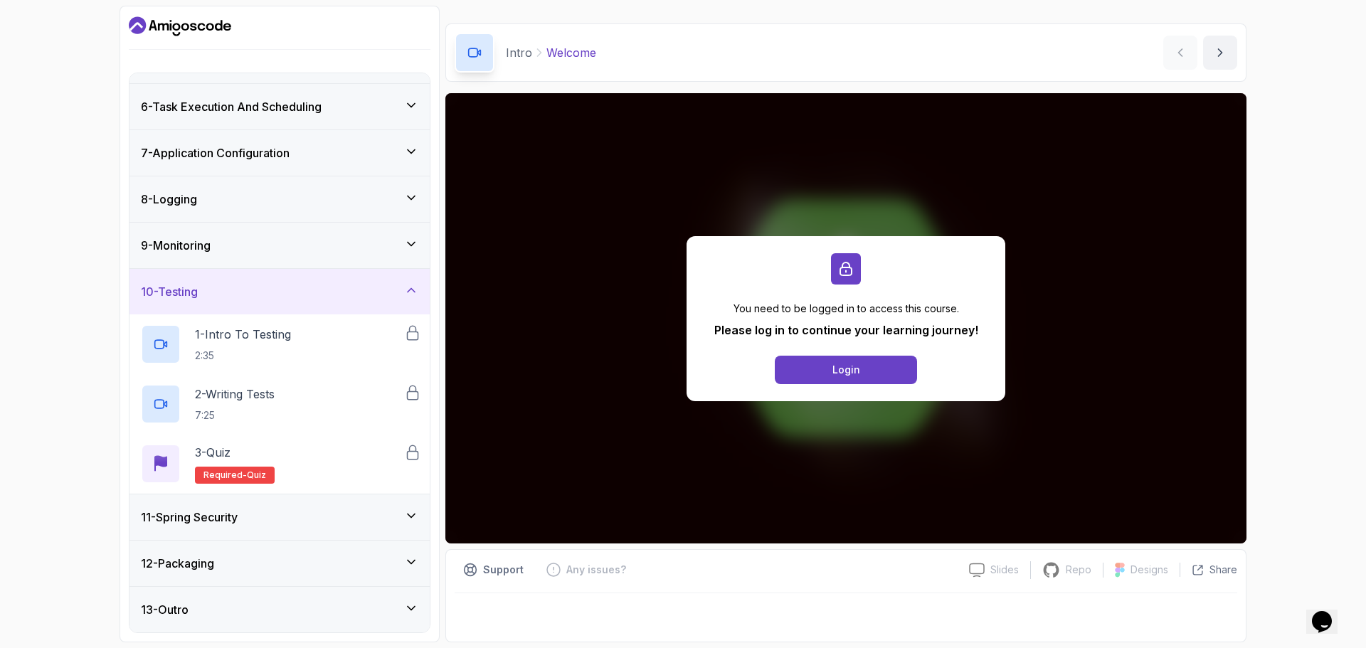
click at [312, 514] on div "11 - Spring Security" at bounding box center [279, 517] width 277 height 17
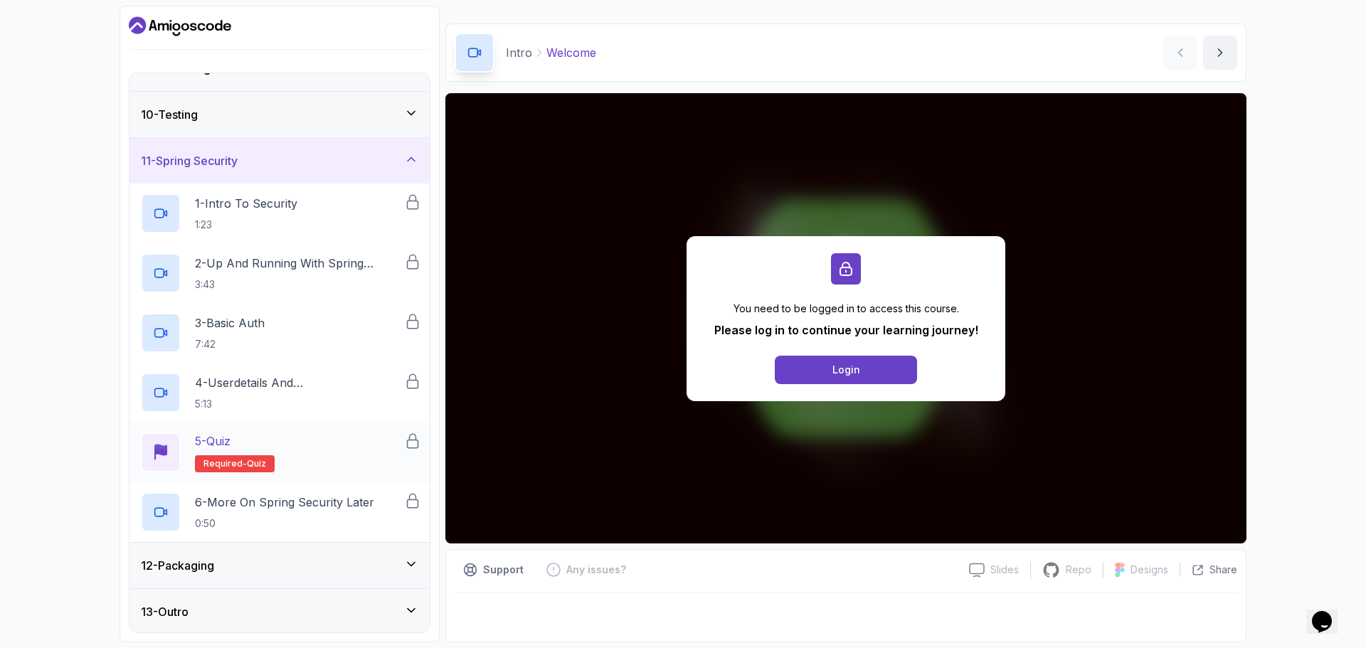
scroll to position [400, 0]
click at [319, 561] on div "12 - Packaging" at bounding box center [279, 563] width 277 height 17
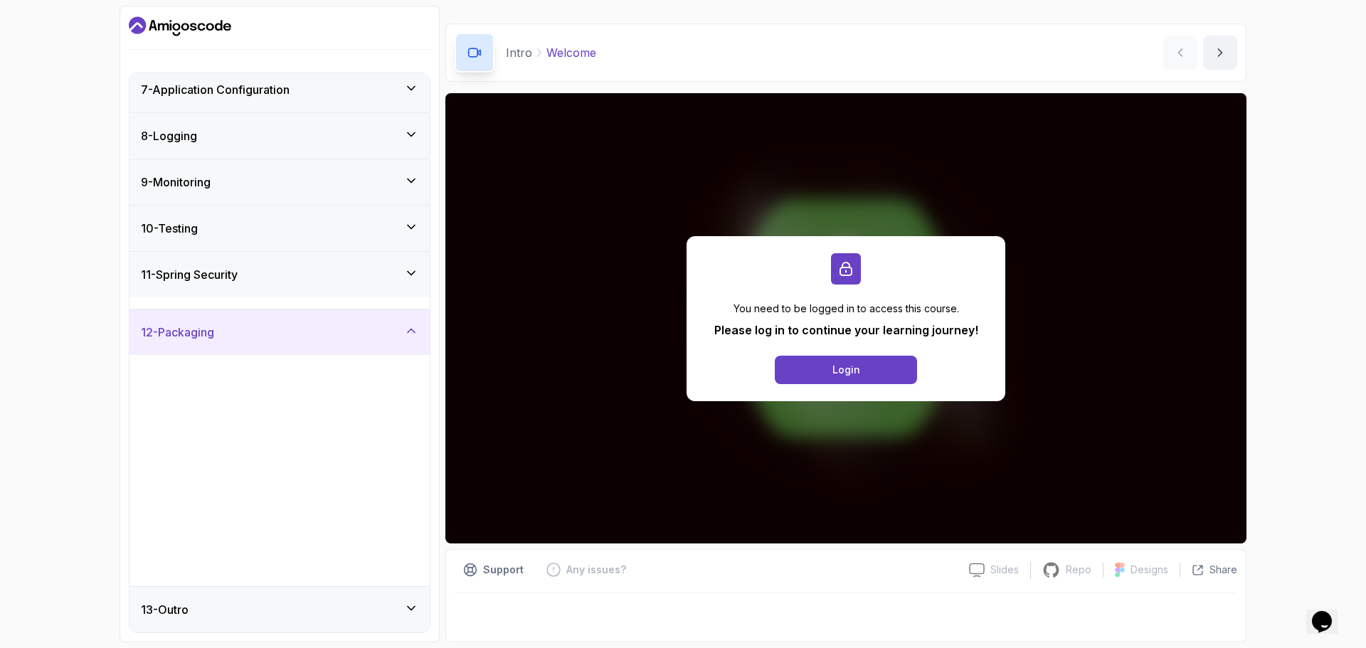
scroll to position [280, 0]
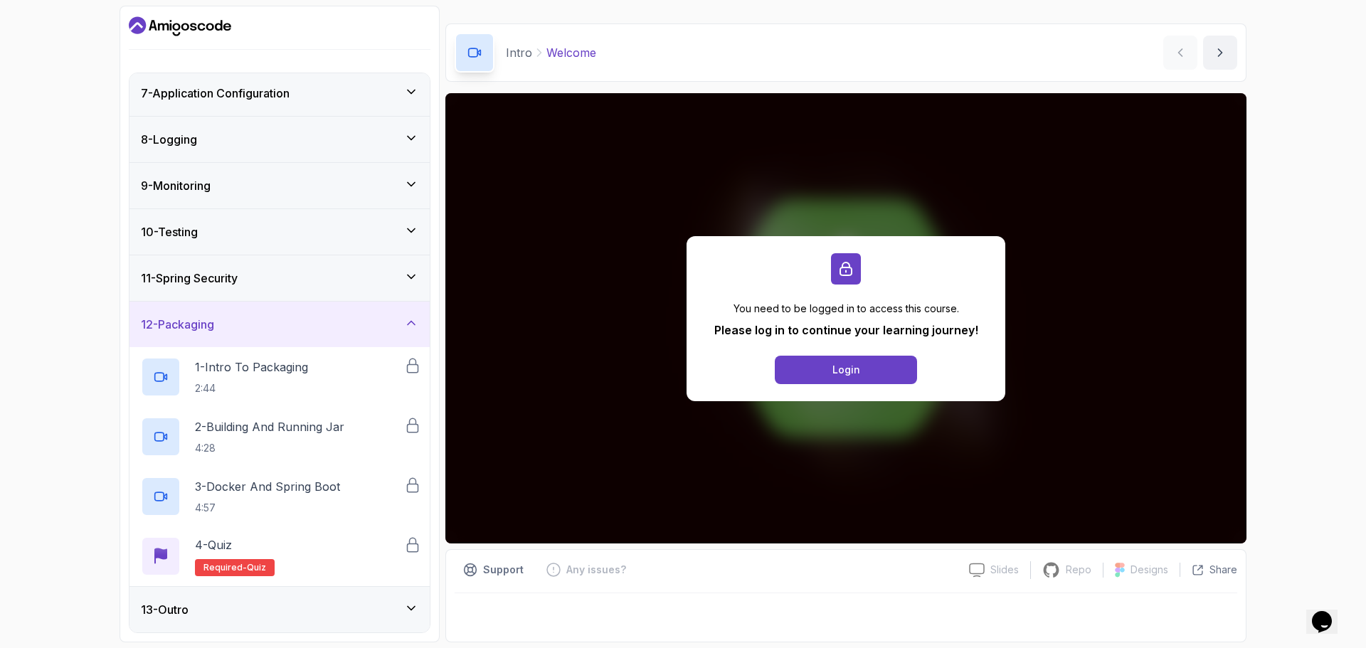
click at [201, 17] on icon "Dashboard" at bounding box center [180, 26] width 102 height 23
